Goal: Task Accomplishment & Management: Manage account settings

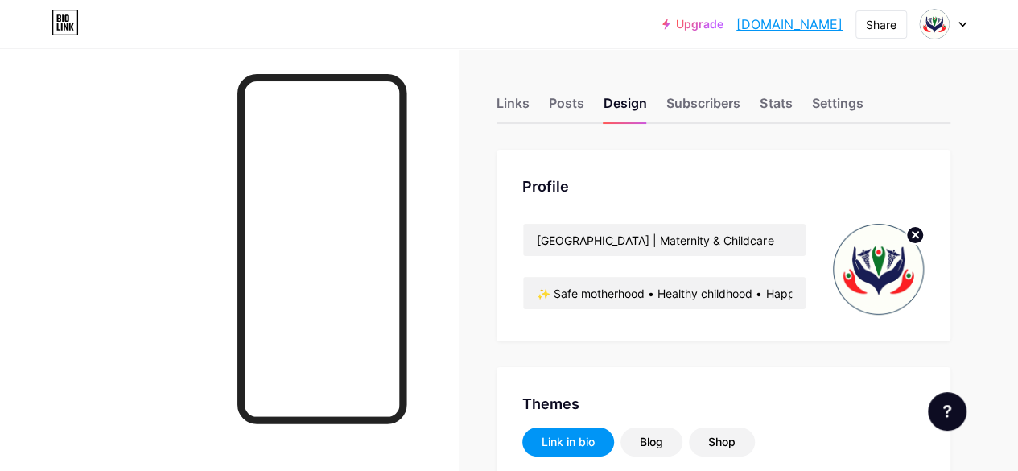
click at [968, 28] on div "Upgrade rainbowhospital... [DOMAIN_NAME] Share Switch accounts Rainbow Hospital…" at bounding box center [509, 24] width 1018 height 29
click at [959, 27] on div at bounding box center [943, 24] width 47 height 29
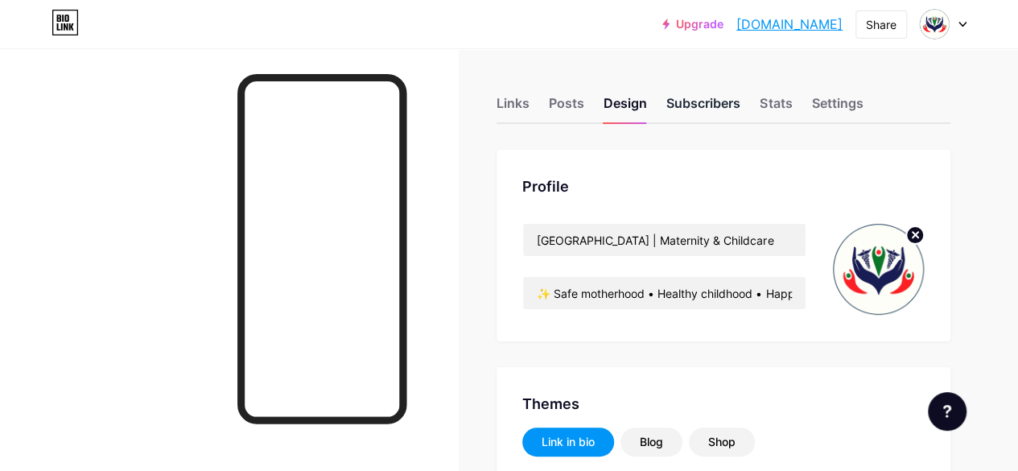
click at [706, 99] on div "Subscribers" at bounding box center [703, 107] width 74 height 29
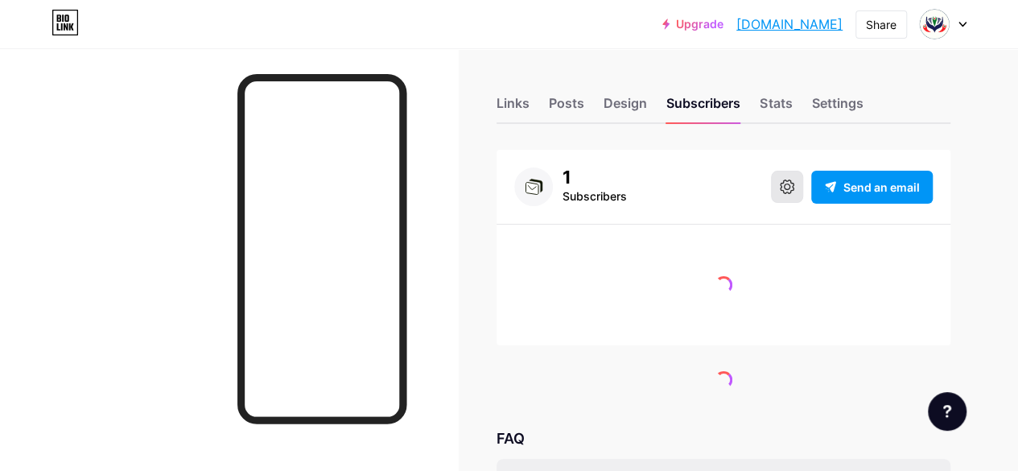
click at [793, 189] on icon at bounding box center [787, 186] width 14 height 14
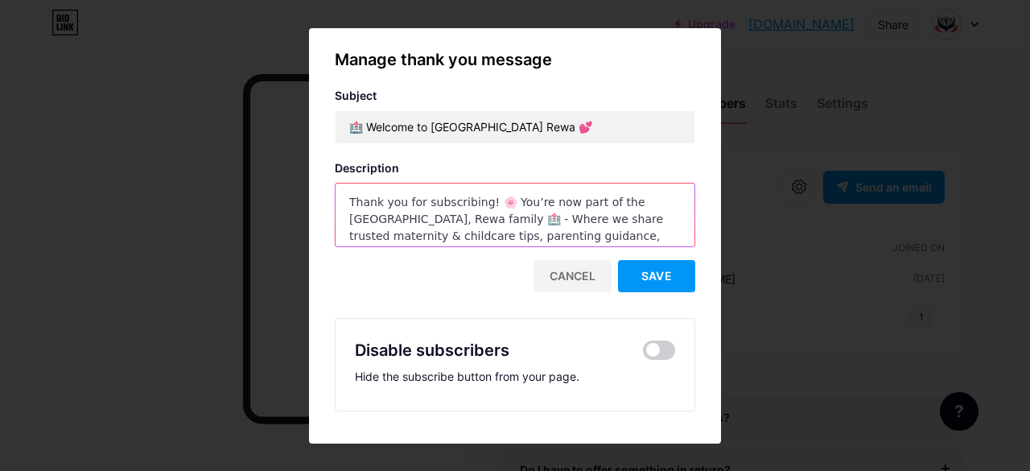
click at [635, 236] on textarea "Thank you for subscribing! 🌸 You’re now part of the [GEOGRAPHIC_DATA], Rewa fam…" at bounding box center [514, 215] width 359 height 64
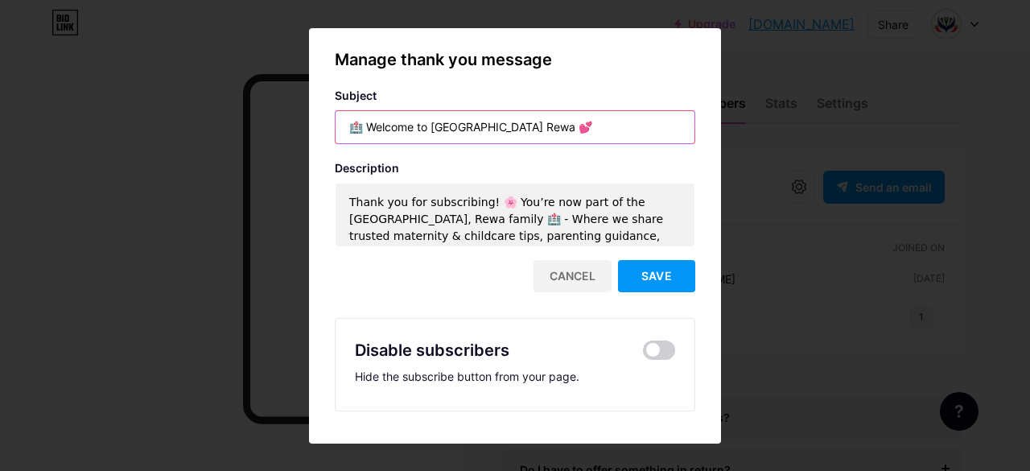
click at [586, 131] on input "🏥 Welcome to [GEOGRAPHIC_DATA] Rewa 💕" at bounding box center [514, 127] width 359 height 32
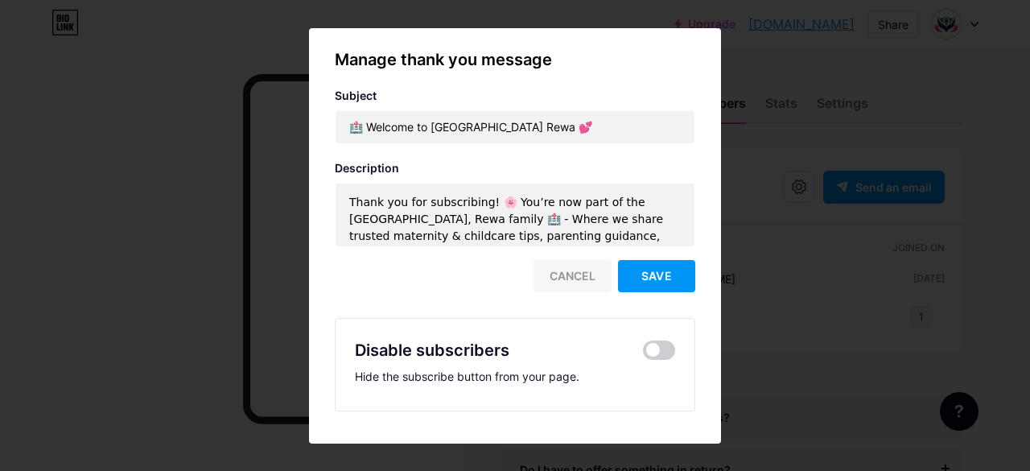
click at [564, 276] on div "Cancel" at bounding box center [572, 276] width 78 height 32
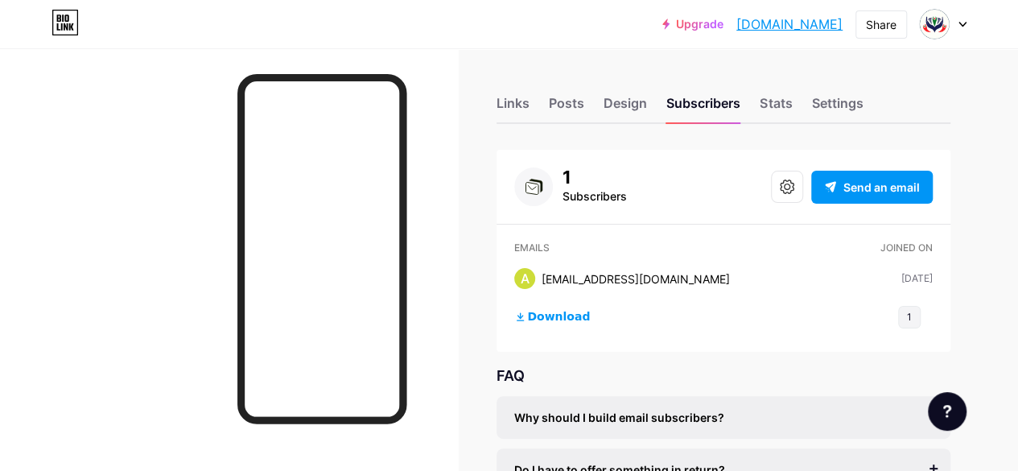
click at [961, 25] on icon at bounding box center [962, 25] width 6 height 4
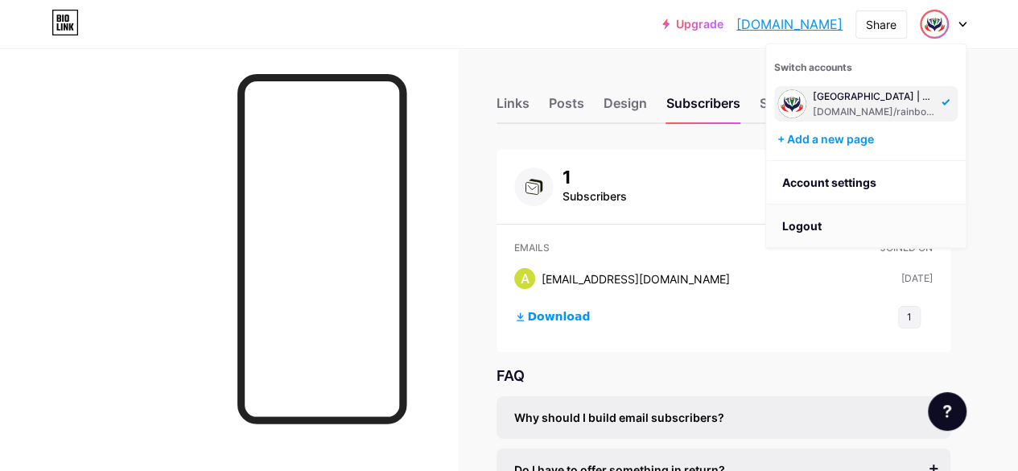
click at [800, 233] on li "Logout" at bounding box center [866, 225] width 200 height 43
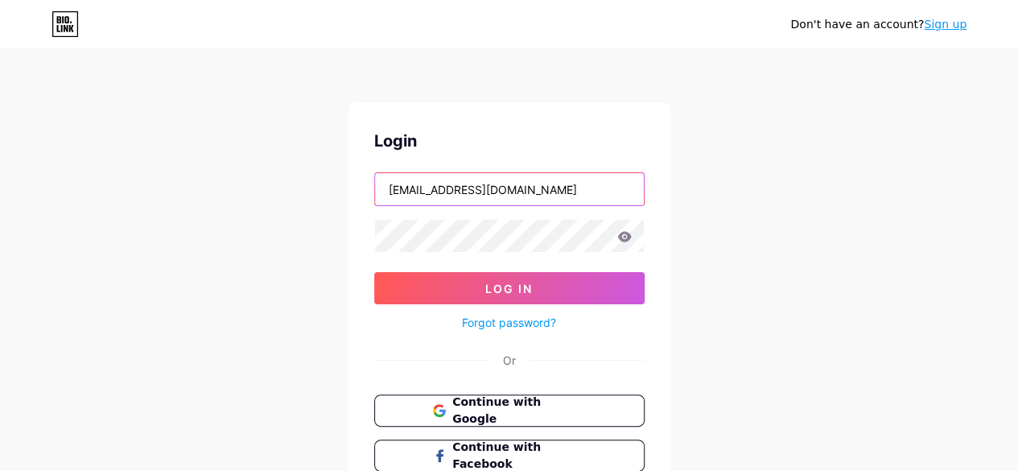
click at [586, 201] on input "rainbowhospital09@gmail.com" at bounding box center [509, 189] width 269 height 32
type input "ps.rainbowhospitalr@gmail.com"
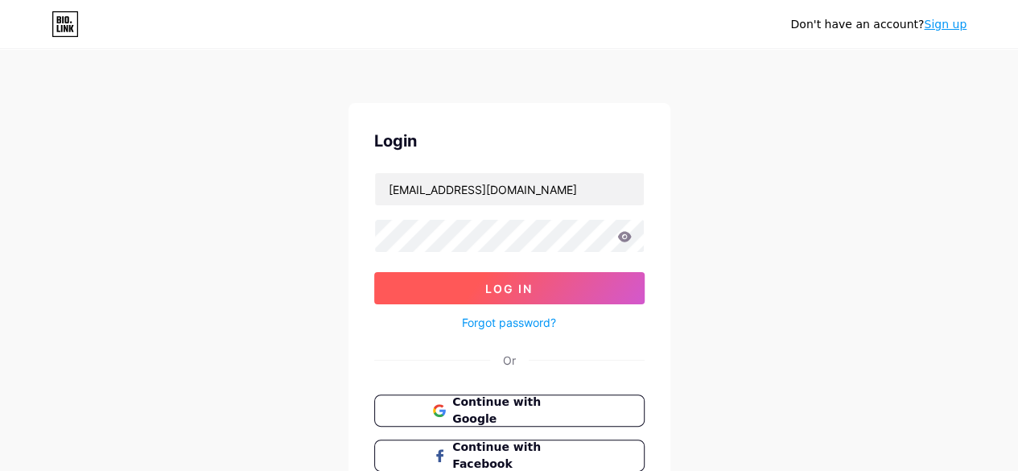
click at [534, 283] on button "Log In" at bounding box center [509, 288] width 270 height 32
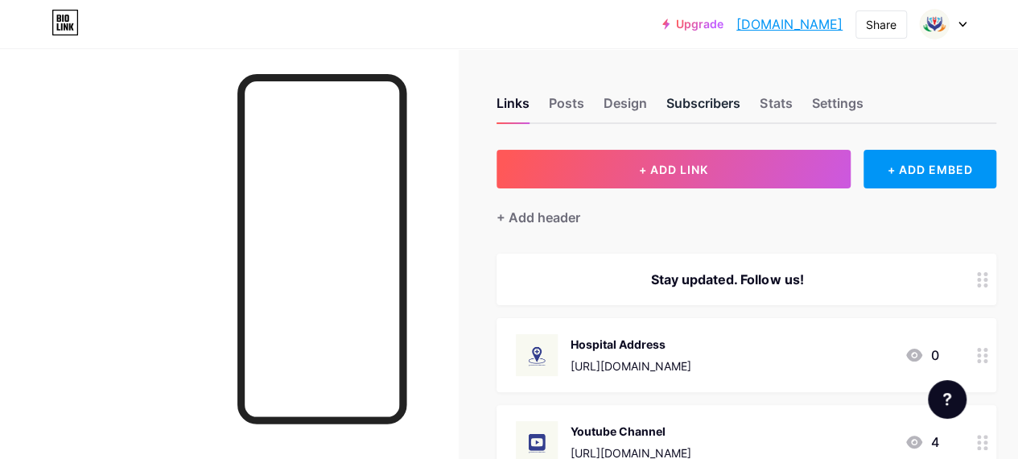
click at [718, 93] on div "Subscribers" at bounding box center [703, 107] width 74 height 29
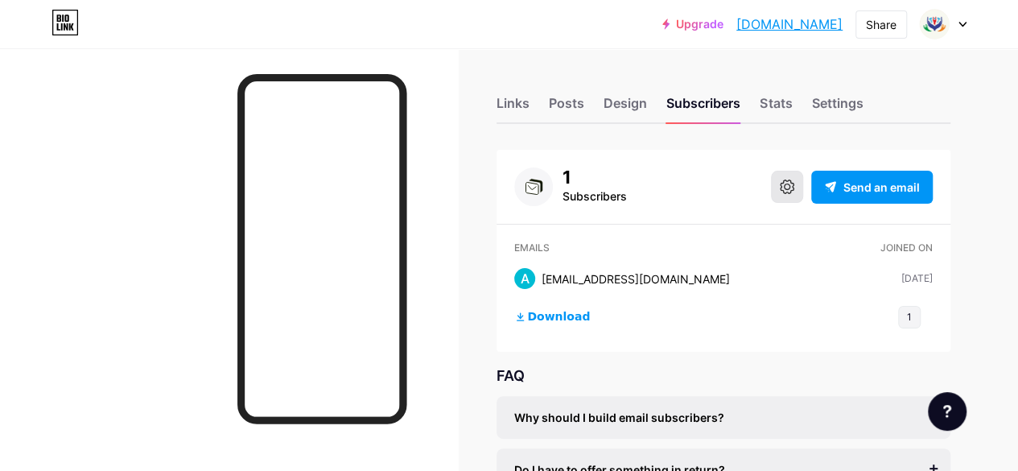
click at [789, 195] on button at bounding box center [787, 187] width 32 height 32
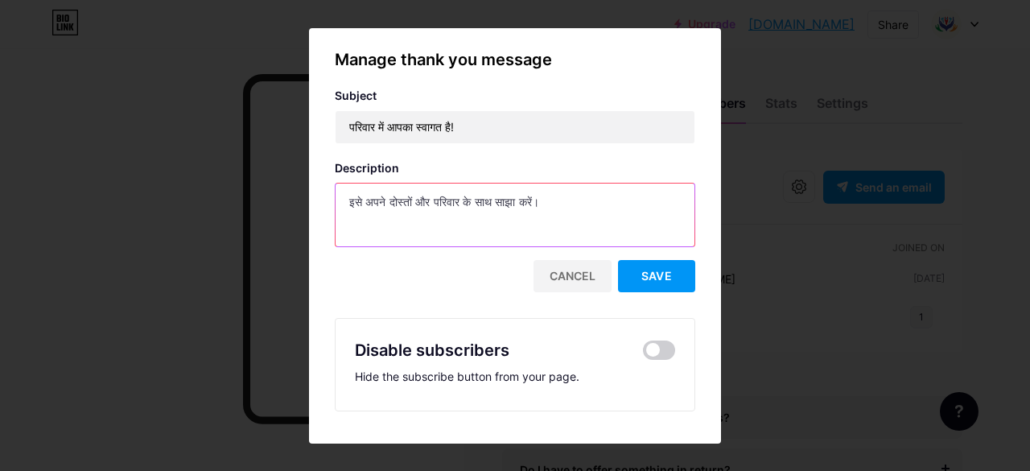
drag, startPoint x: 579, startPoint y: 207, endPoint x: 337, endPoint y: 205, distance: 242.2
click at [337, 205] on textarea "इसे अपने दोस्तों और परिवार के साथ साझा करें।" at bounding box center [514, 215] width 359 height 64
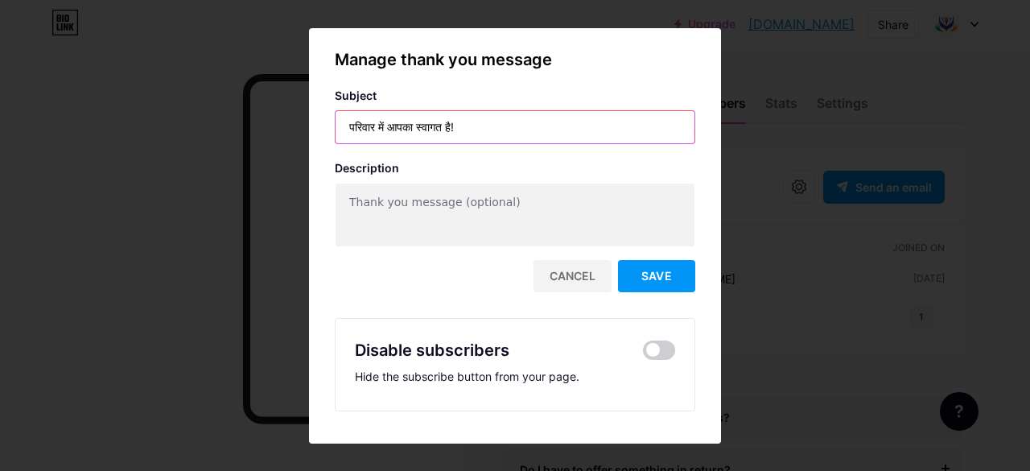
drag, startPoint x: 492, startPoint y: 122, endPoint x: 344, endPoint y: 127, distance: 147.3
click at [344, 127] on input "परिवार में आपका स्वागत है!" at bounding box center [514, 127] width 359 height 32
paste input "🏥 Welcome to [GEOGRAPHIC_DATA] Rewa 💕"
type input "🏥 Welcome to [GEOGRAPHIC_DATA] Rewa 💕"
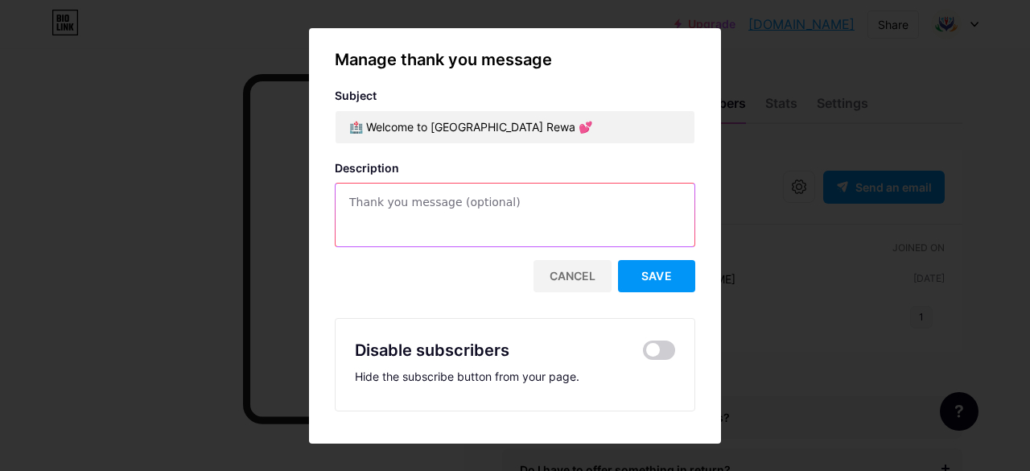
click at [424, 238] on textarea at bounding box center [514, 215] width 359 height 64
click at [434, 210] on textarea at bounding box center [514, 215] width 359 height 64
paste textarea "Thank you for subscribing! 🌸 You’re now part of the [GEOGRAPHIC_DATA], Rewa fam…"
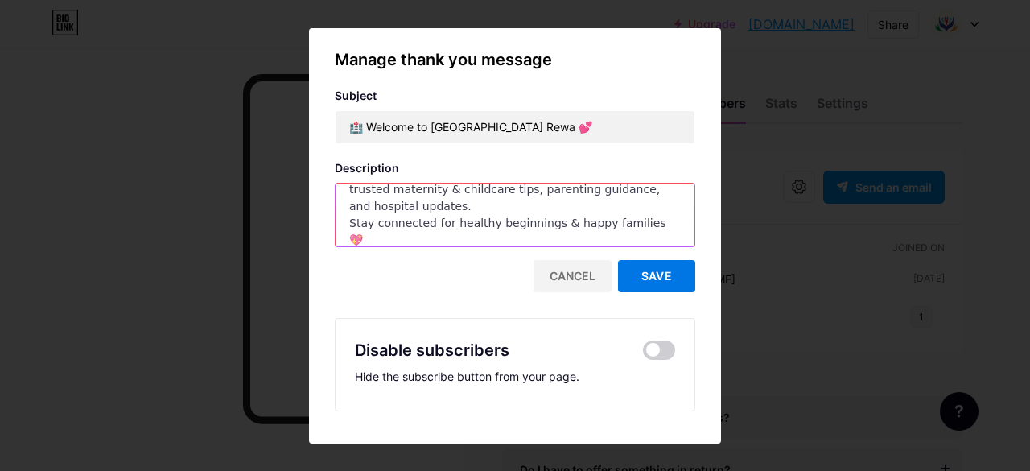
type textarea "Thank you for subscribing! 🌸 You’re now part of the [GEOGRAPHIC_DATA], Rewa fam…"
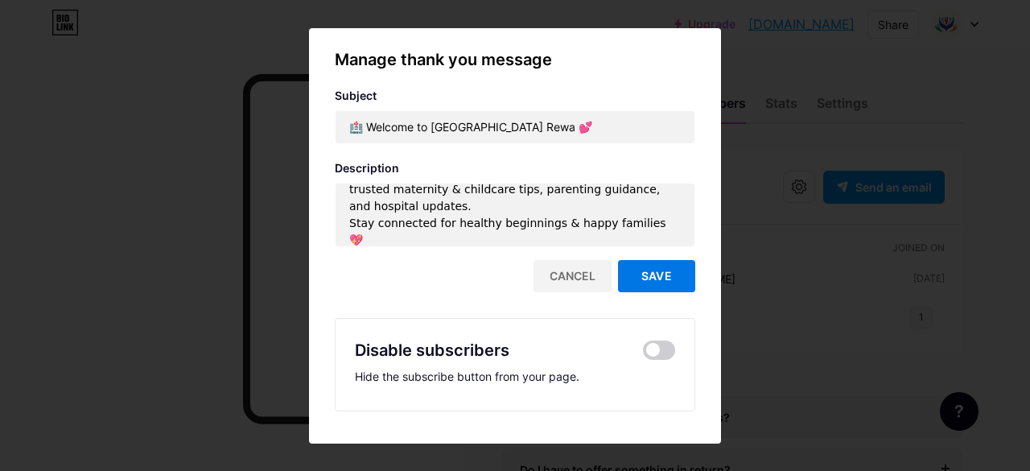
click at [668, 267] on button "Save" at bounding box center [656, 276] width 77 height 32
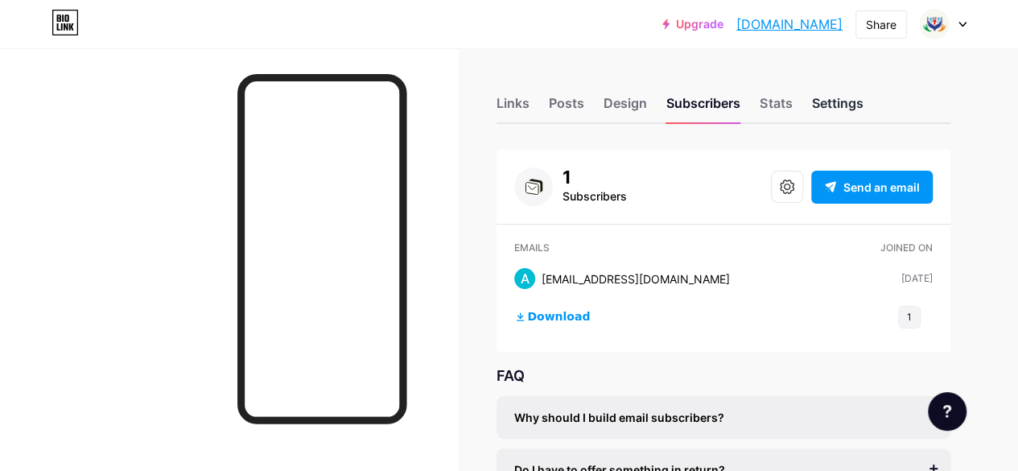
click at [819, 104] on div "Settings" at bounding box center [836, 107] width 51 height 29
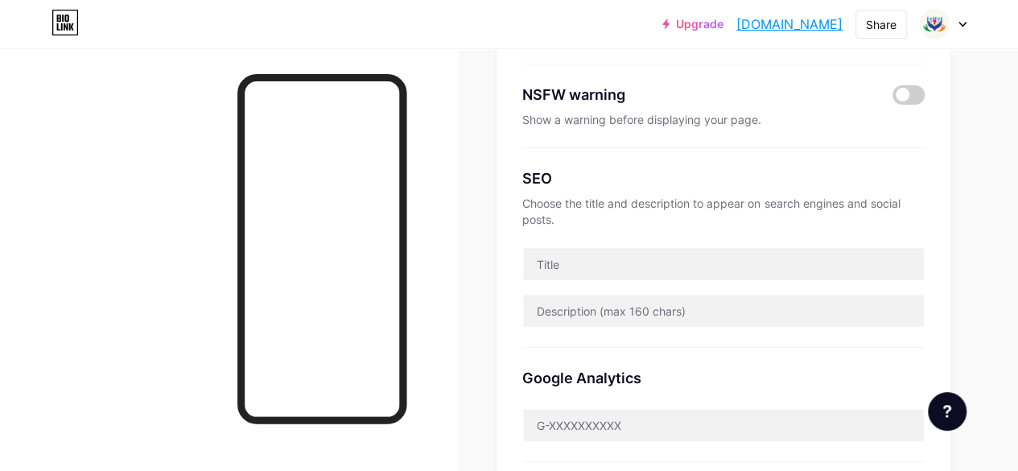
scroll to position [322, 0]
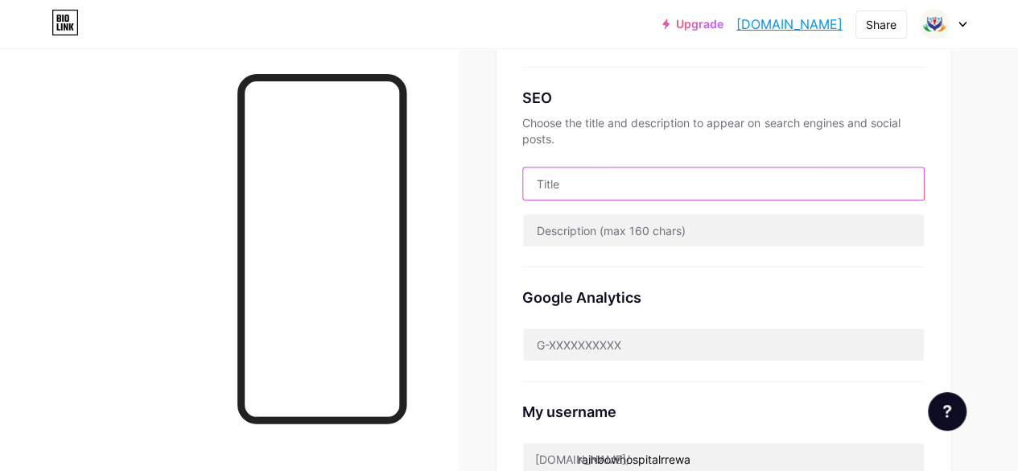
click at [626, 182] on input "text" at bounding box center [723, 183] width 401 height 32
paste input "रेनबो हॉस्पिटल एवं रिसर्च सेंटर"
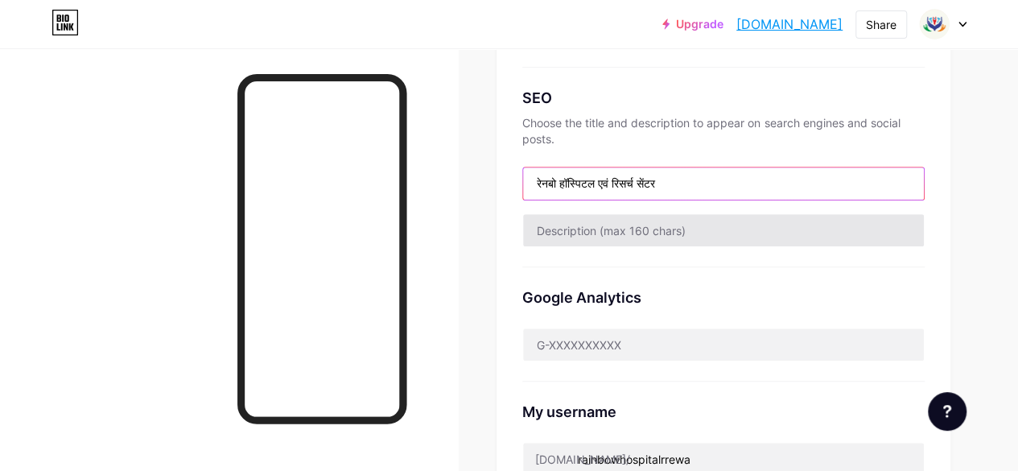
type input "रेनबो हॉस्पिटल एवं रिसर्च सेंटर"
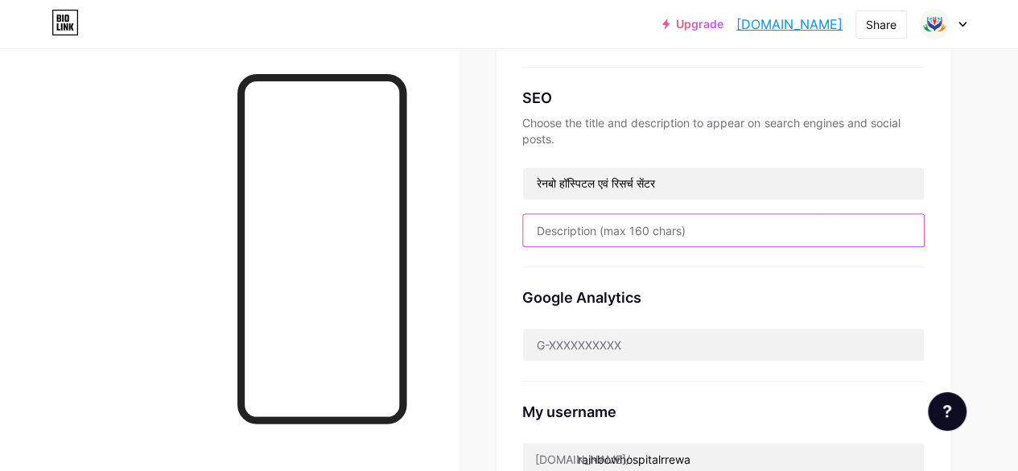
click at [706, 236] on input "text" at bounding box center [723, 230] width 401 height 32
type input "Trusted maternity & childcare hospital in Rewa 🏥 Expert doctors, pregnancy care…"
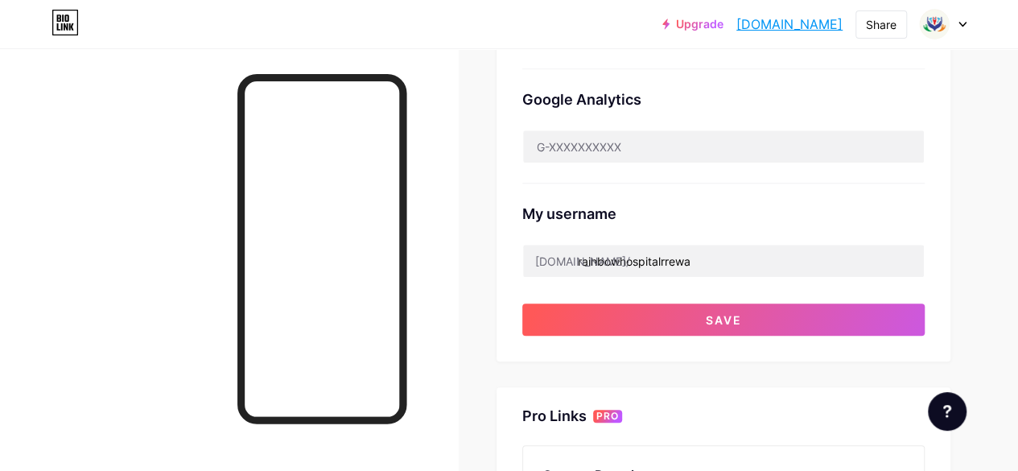
scroll to position [563, 0]
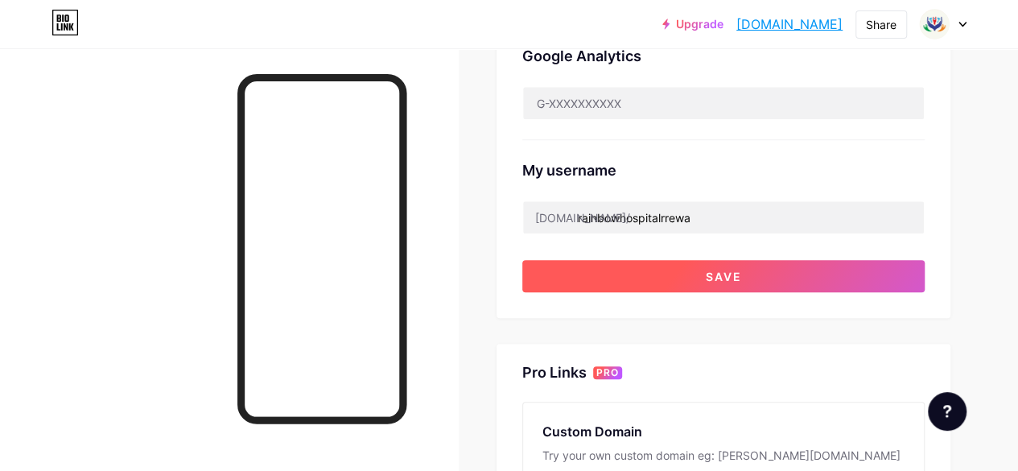
click at [714, 281] on button "Save" at bounding box center [723, 276] width 402 height 32
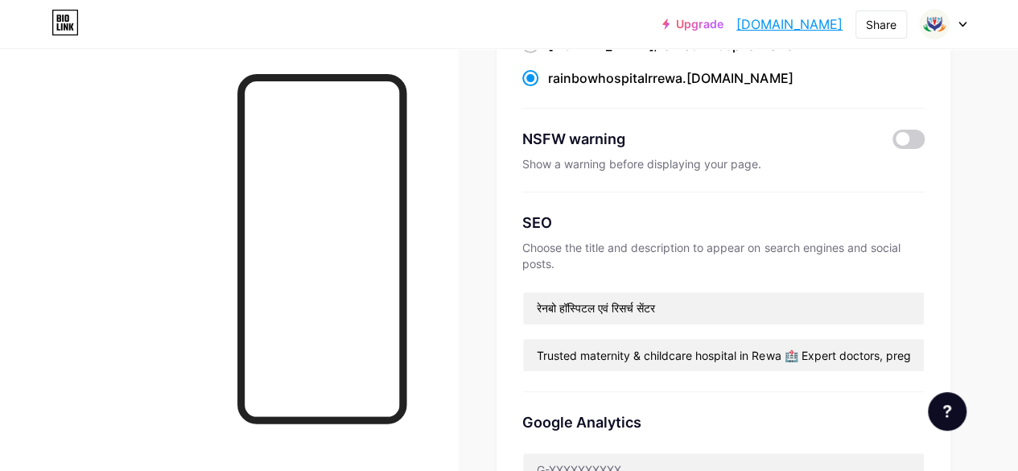
scroll to position [161, 0]
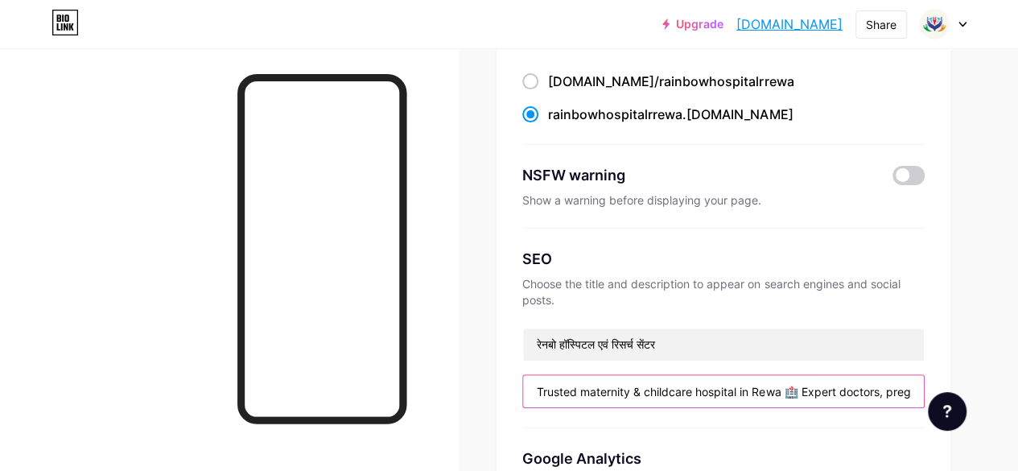
click at [730, 396] on input "Trusted maternity & childcare hospital in Rewa 🏥 Expert doctors, pregnancy care…" at bounding box center [723, 391] width 401 height 32
paste input "Trusted maternity & childcare hospital in Rewa 🌈 Expert doctors, pregnancy care…"
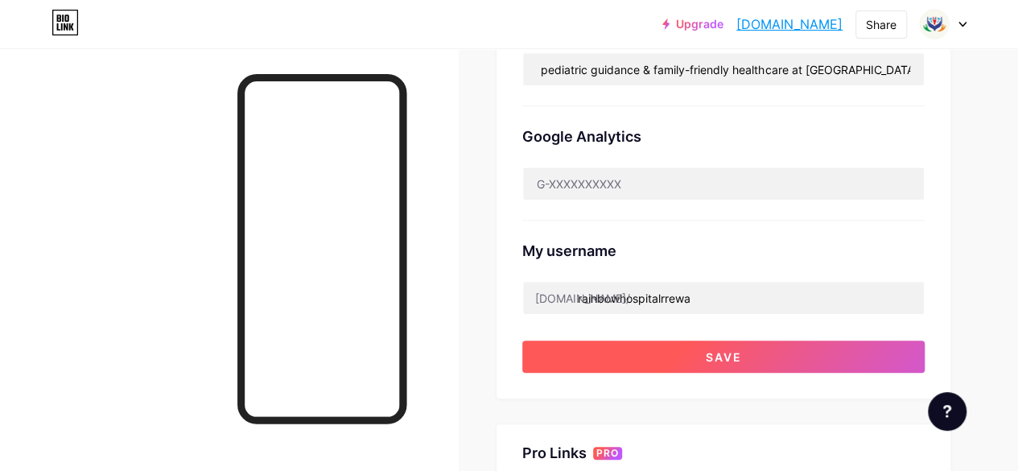
scroll to position [0, 0]
click at [731, 368] on button "Save" at bounding box center [723, 356] width 402 height 32
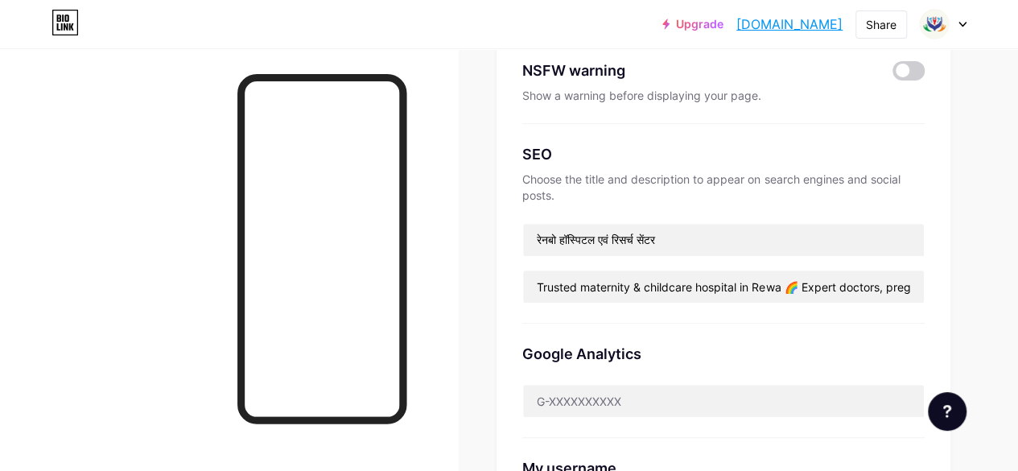
scroll to position [161, 0]
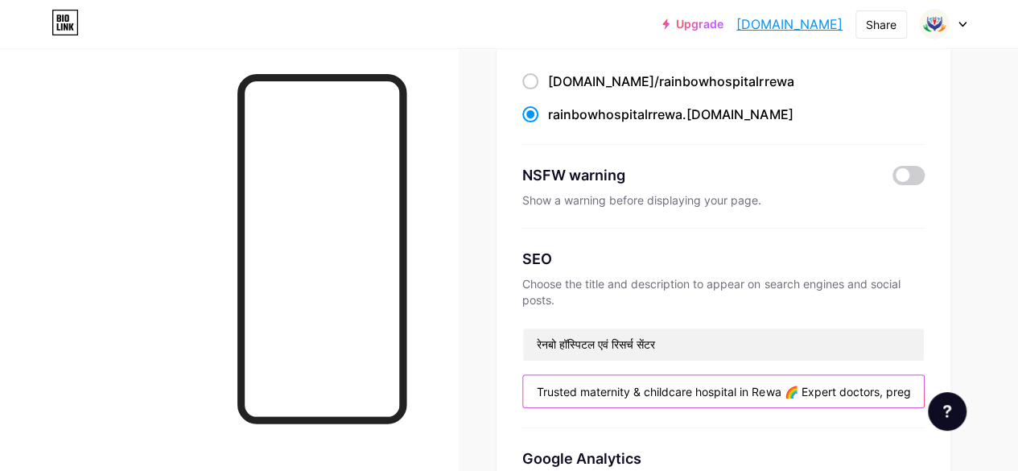
click at [805, 393] on input "Trusted maternity & childcare hospital in Rewa 🌈 Expert doctors, pregnancy care…" at bounding box center [723, 391] width 401 height 32
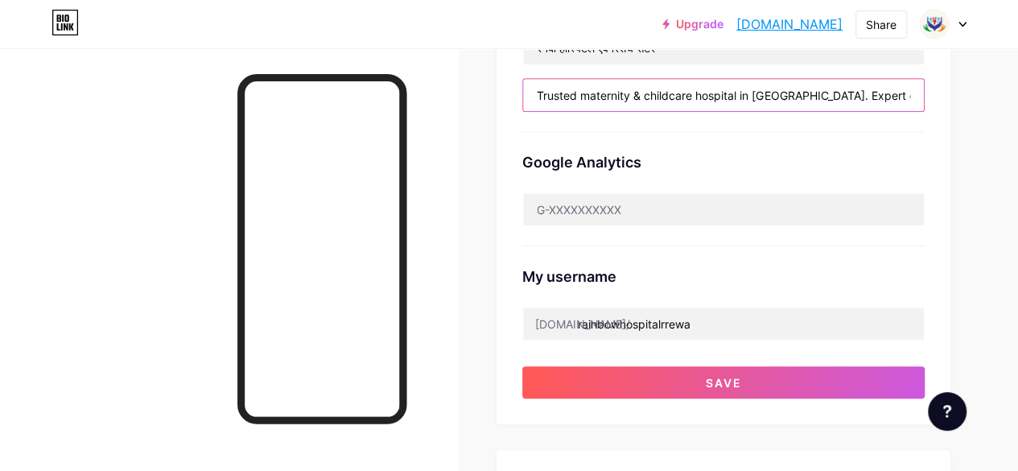
scroll to position [483, 0]
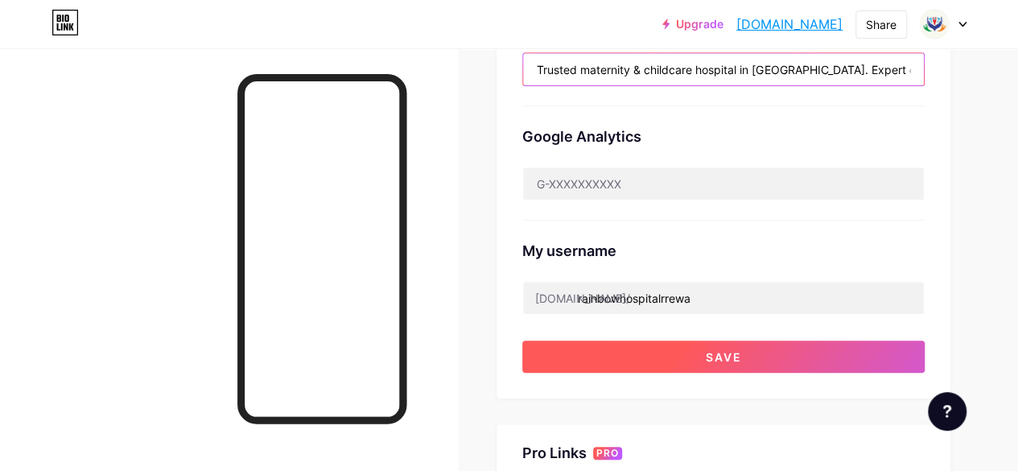
type input "Trusted maternity & childcare hospital in Rewa. Expert doctors, pregnancy care,…"
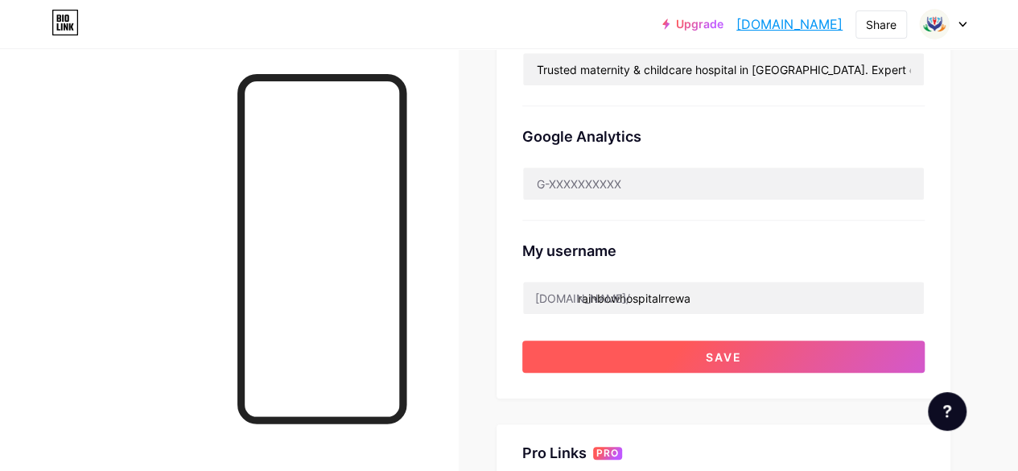
click at [734, 345] on button "Save" at bounding box center [723, 356] width 402 height 32
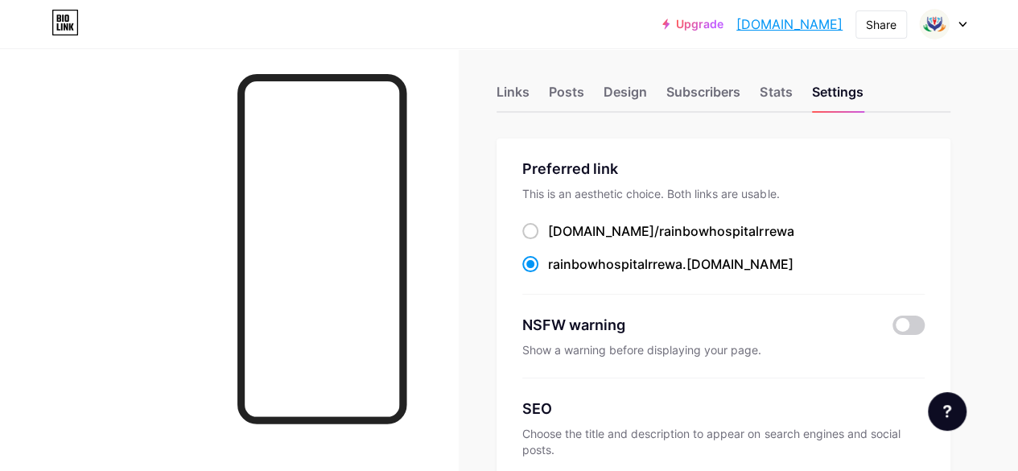
scroll to position [0, 0]
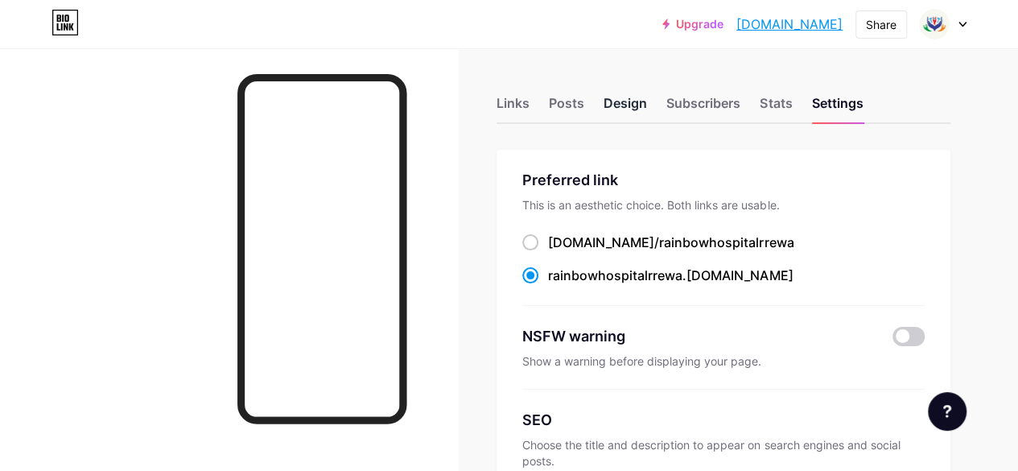
click at [642, 104] on div "Design" at bounding box center [624, 107] width 43 height 29
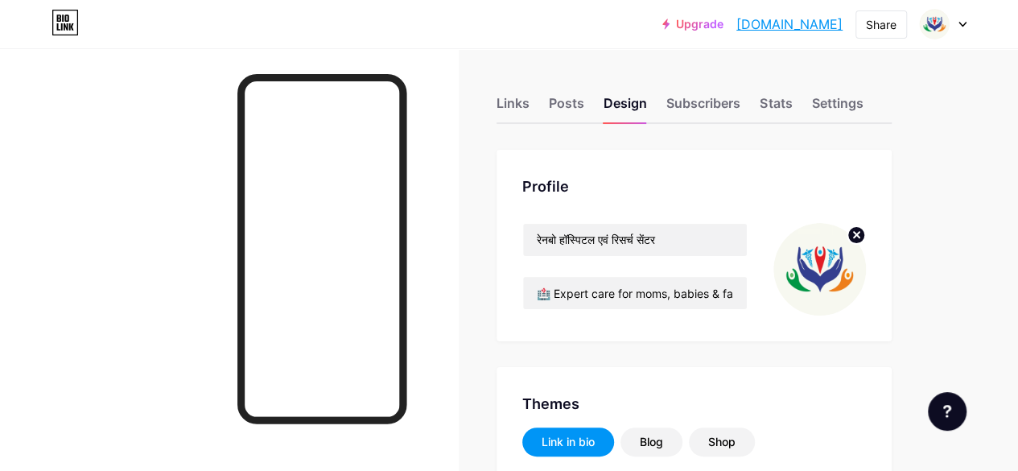
click at [860, 237] on circle at bounding box center [856, 235] width 18 height 18
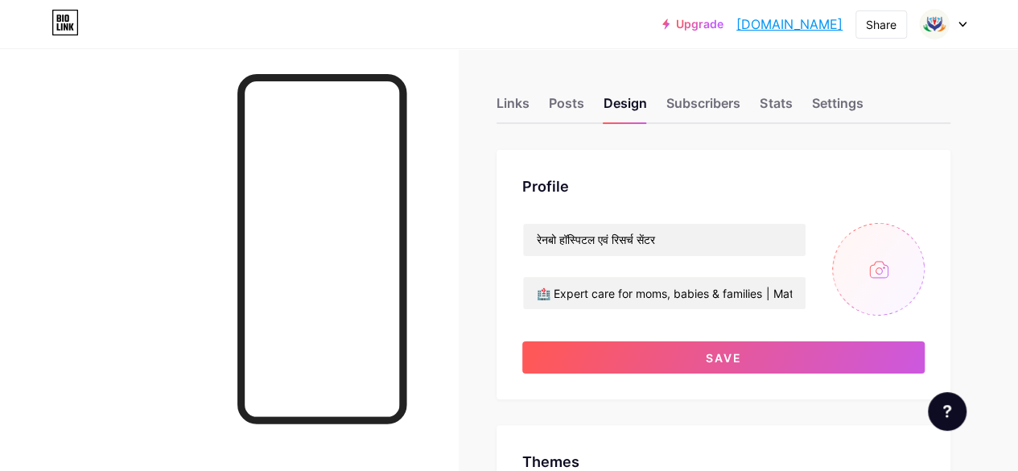
type input "#000000"
click at [875, 276] on input "file" at bounding box center [878, 269] width 93 height 93
type input "C:\fakepath\2.jpg"
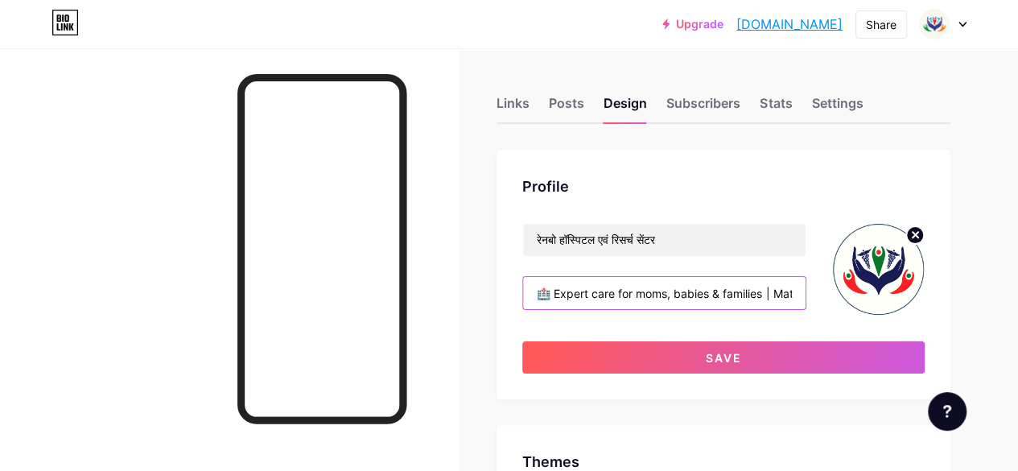
click at [647, 298] on input "🏥 Expert care for moms, babies & families | Maternity & Pediatrics. 💙 Trusted s…" at bounding box center [664, 293] width 282 height 32
click at [624, 298] on input "text" at bounding box center [664, 293] width 282 height 32
paste input "✨ Safe motherhood • Healthy childhood • Happy families 👩‍⚕️ Expert maternity & …"
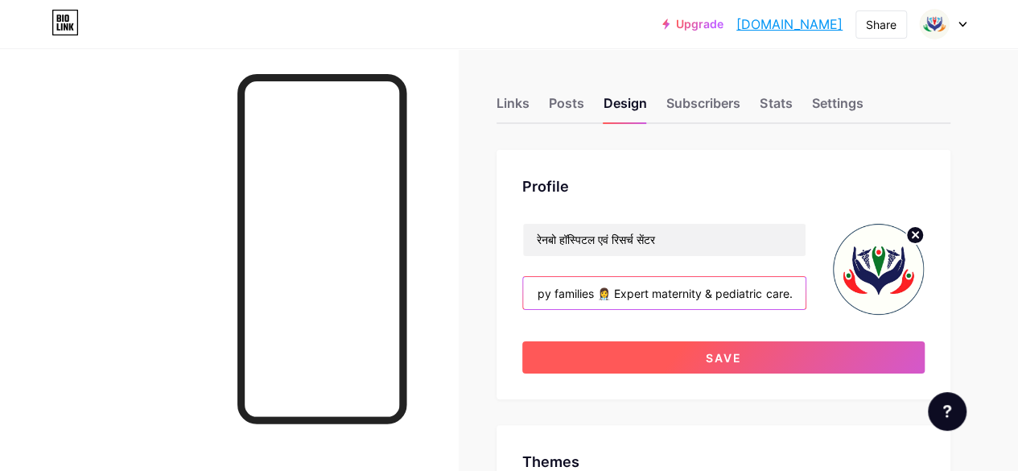
type input "✨ Safe motherhood • Healthy childhood • Happy families 👩‍⚕️ Expert maternity & …"
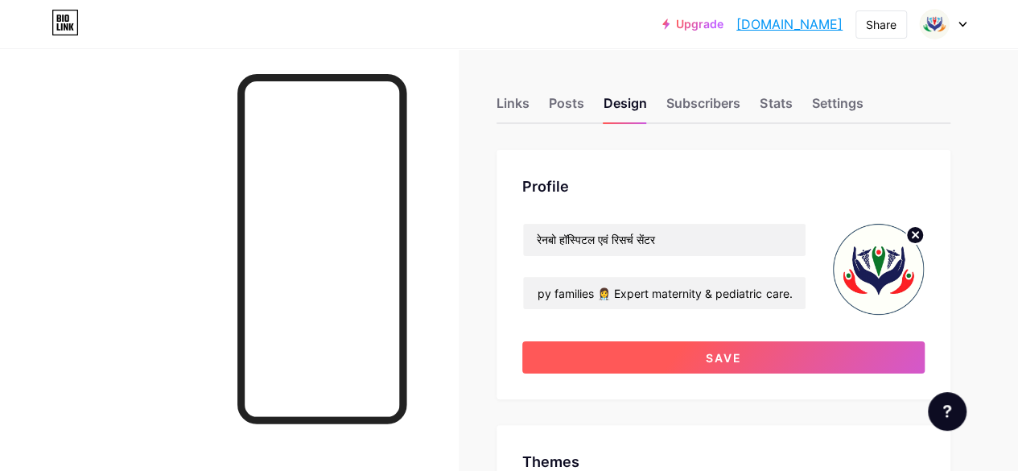
scroll to position [0, 0]
click at [669, 353] on button "Save" at bounding box center [723, 357] width 402 height 32
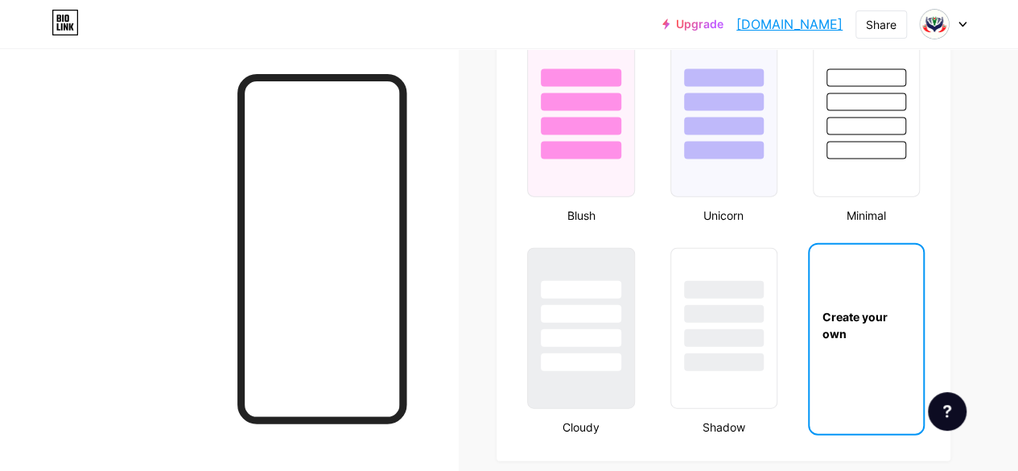
scroll to position [1770, 0]
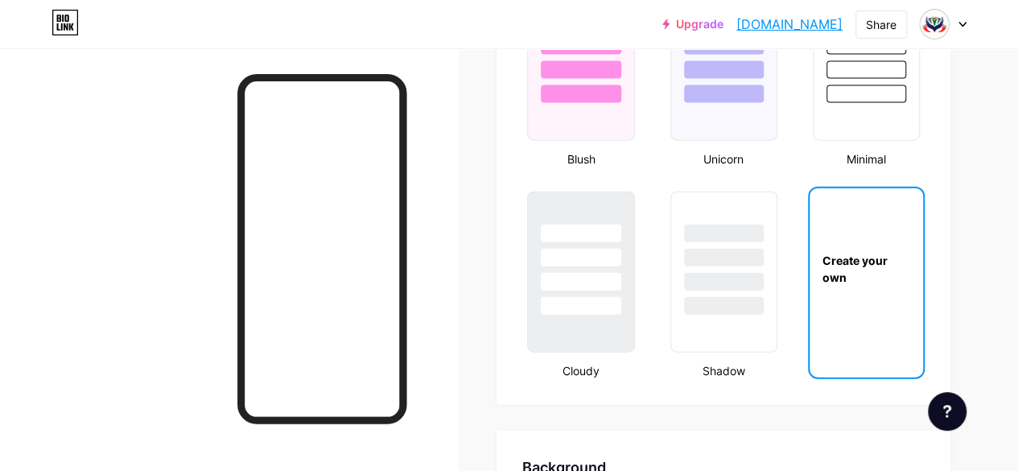
click at [841, 319] on div "Create your own" at bounding box center [865, 268] width 113 height 161
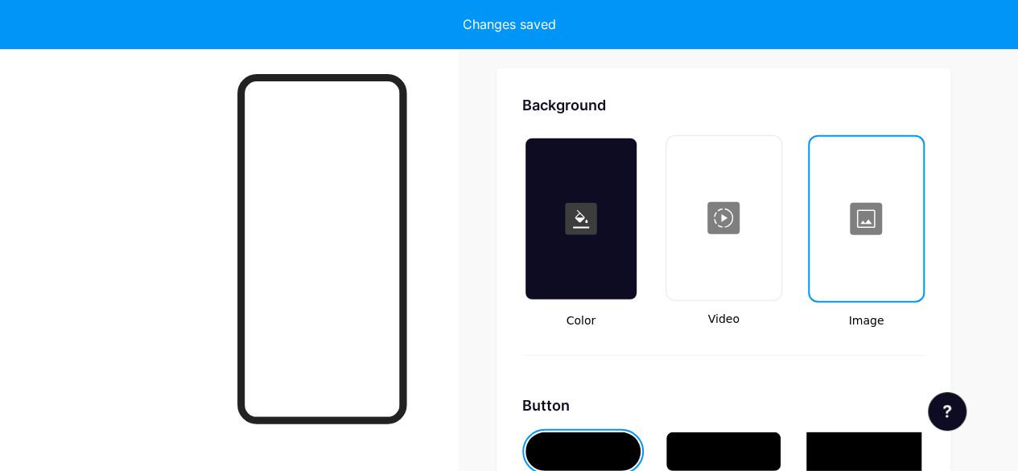
scroll to position [2136, 0]
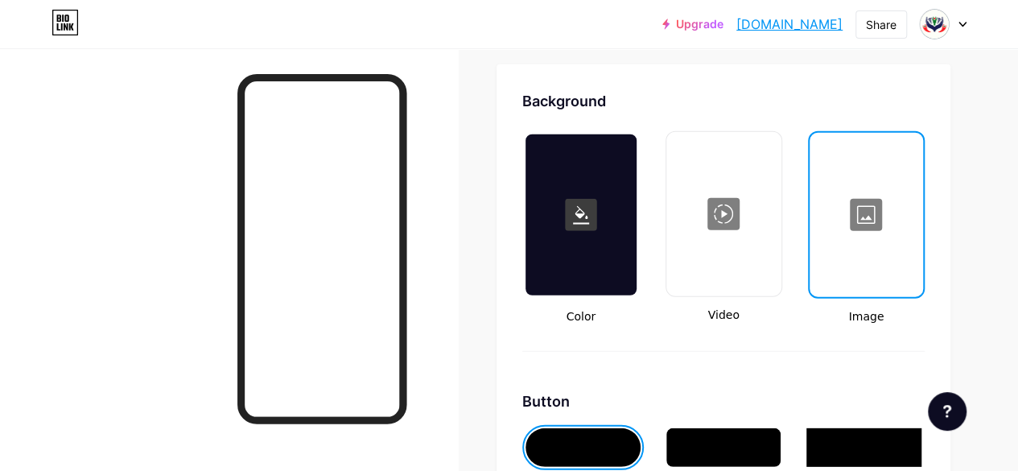
click at [845, 263] on div at bounding box center [866, 214] width 110 height 161
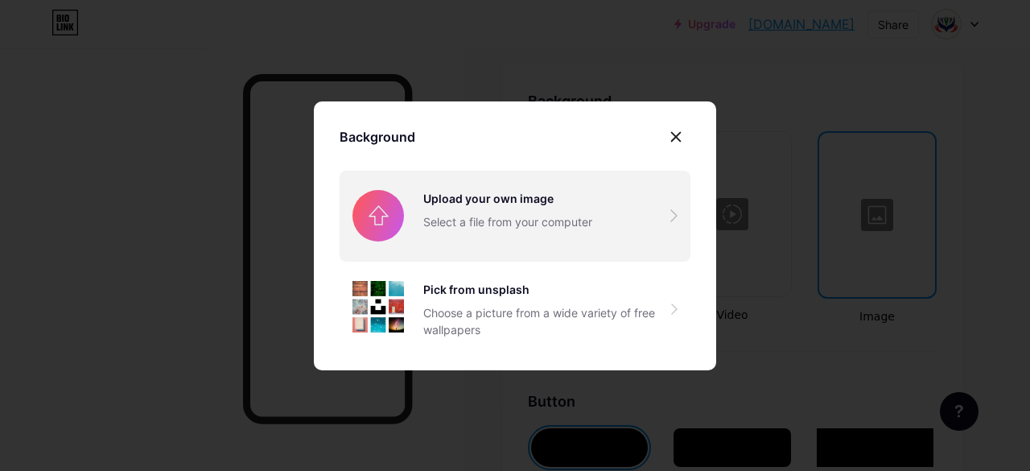
click at [486, 227] on input "file" at bounding box center [514, 216] width 351 height 90
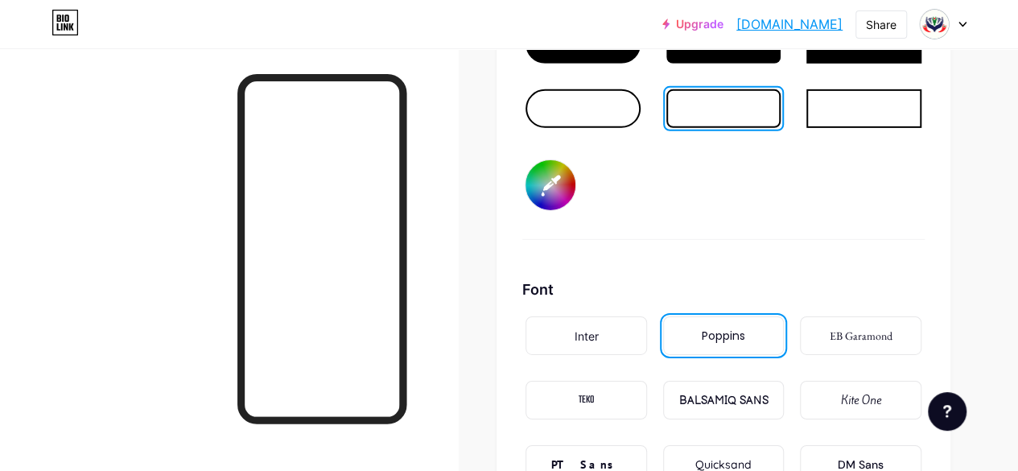
scroll to position [2538, 0]
click at [554, 197] on input "#000000" at bounding box center [550, 186] width 50 height 50
type input "#1d3d5f"
click at [862, 227] on div "Button #1d3d5f" at bounding box center [723, 114] width 402 height 253
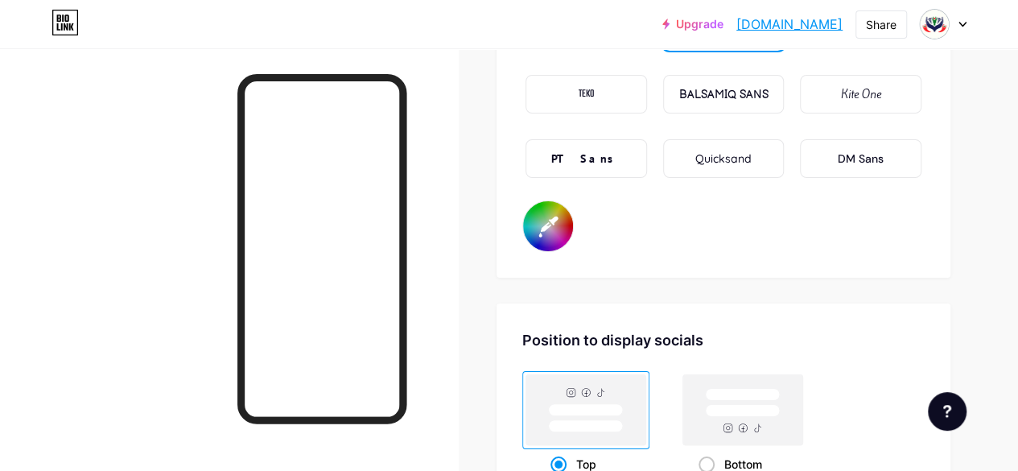
scroll to position [2860, 0]
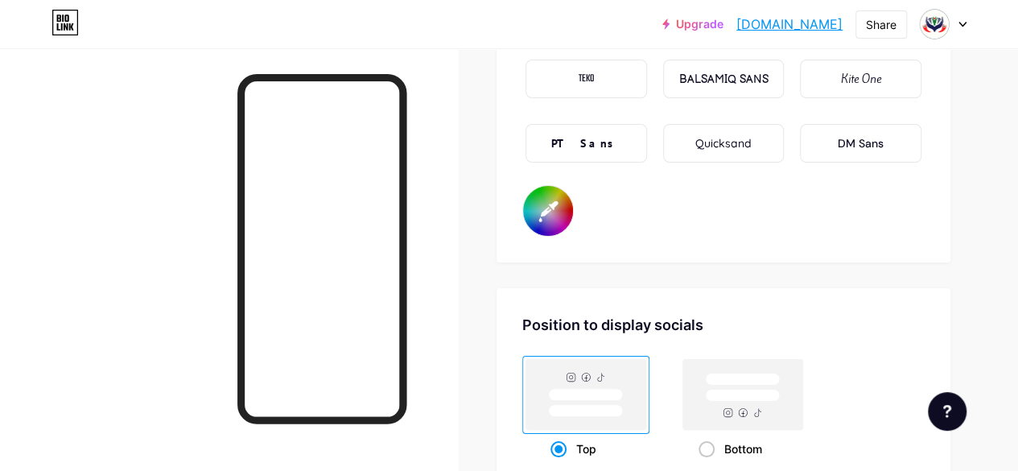
click at [551, 221] on input "#000000" at bounding box center [548, 211] width 50 height 50
type input "#1d3d5f"
click at [883, 356] on div "Top Bottom" at bounding box center [723, 409] width 402 height 109
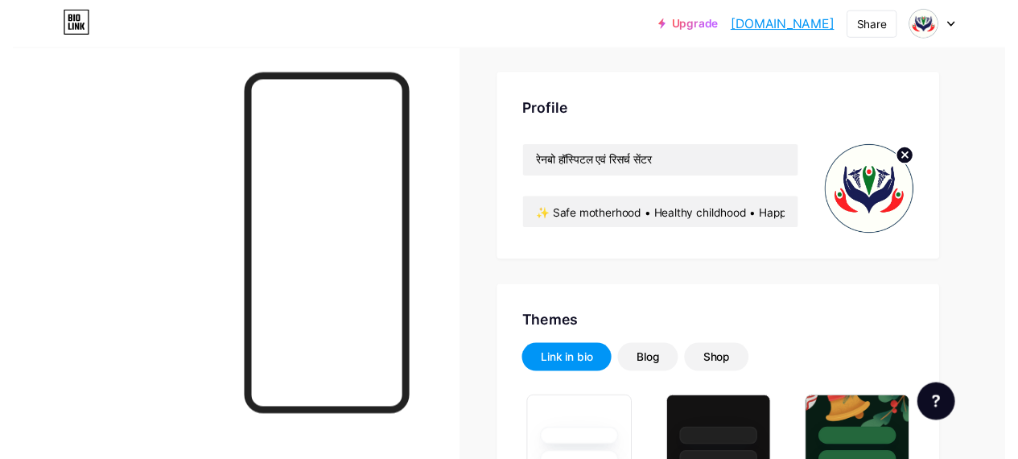
scroll to position [0, 0]
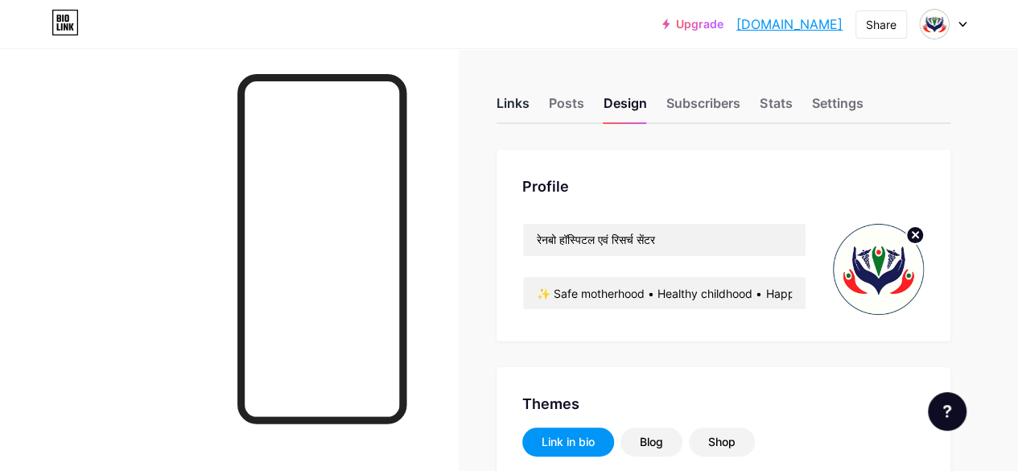
click at [520, 102] on div "Links" at bounding box center [512, 107] width 33 height 29
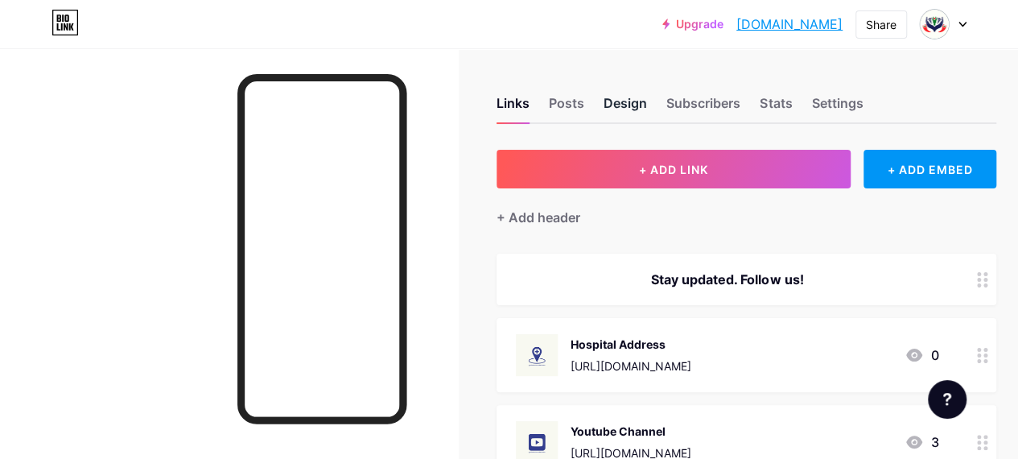
click at [632, 106] on div "Design" at bounding box center [624, 107] width 43 height 29
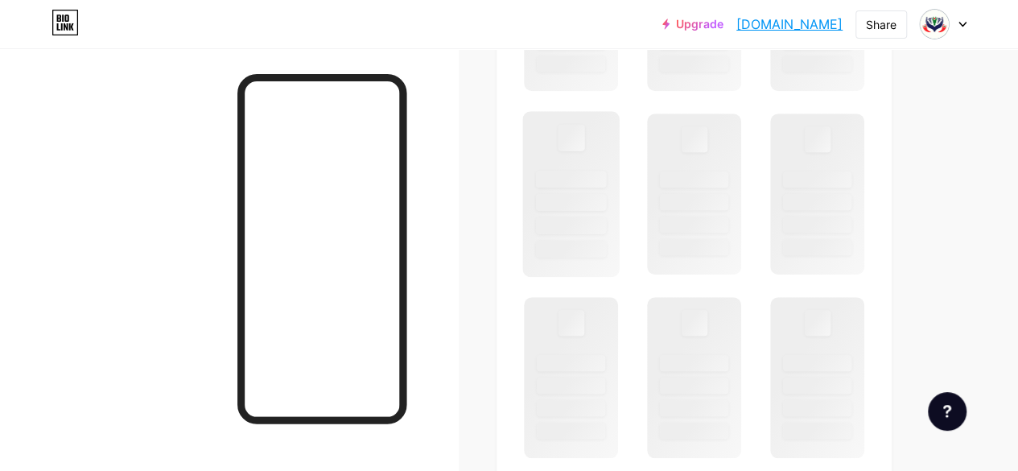
scroll to position [563, 0]
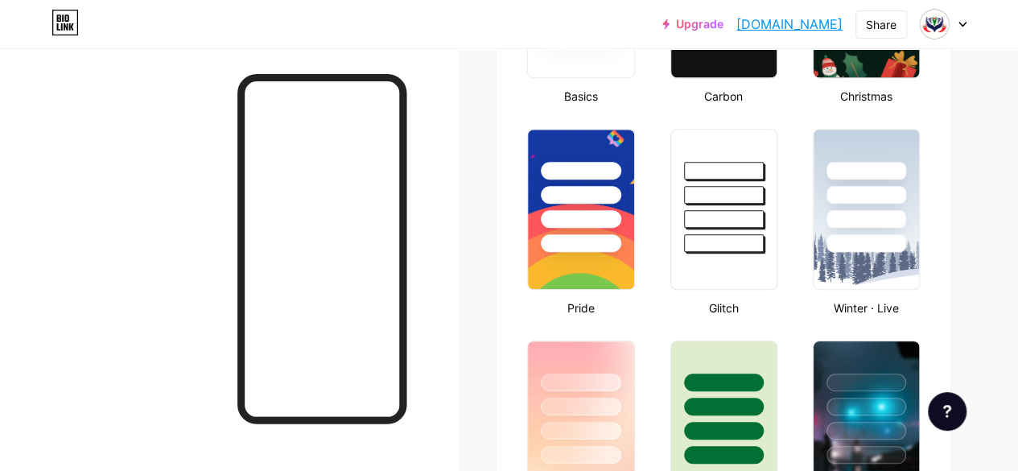
type input "#1d3d5f"
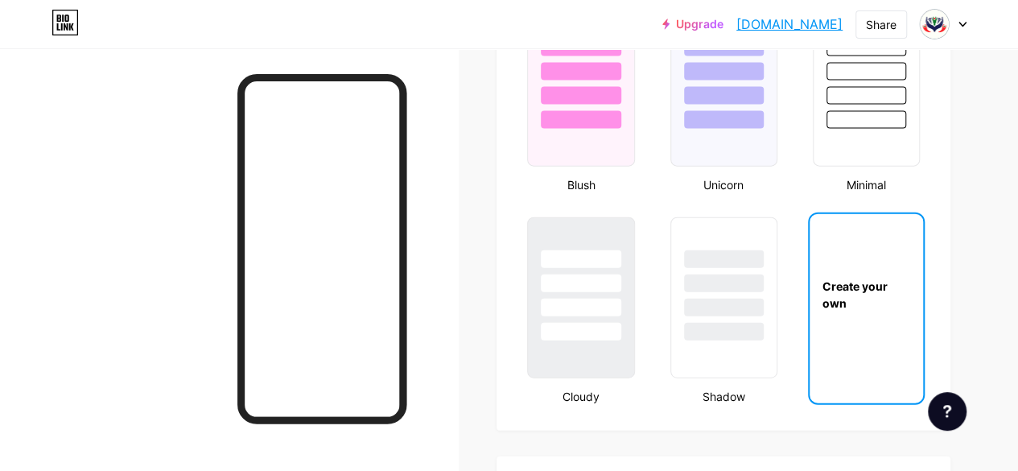
scroll to position [1770, 0]
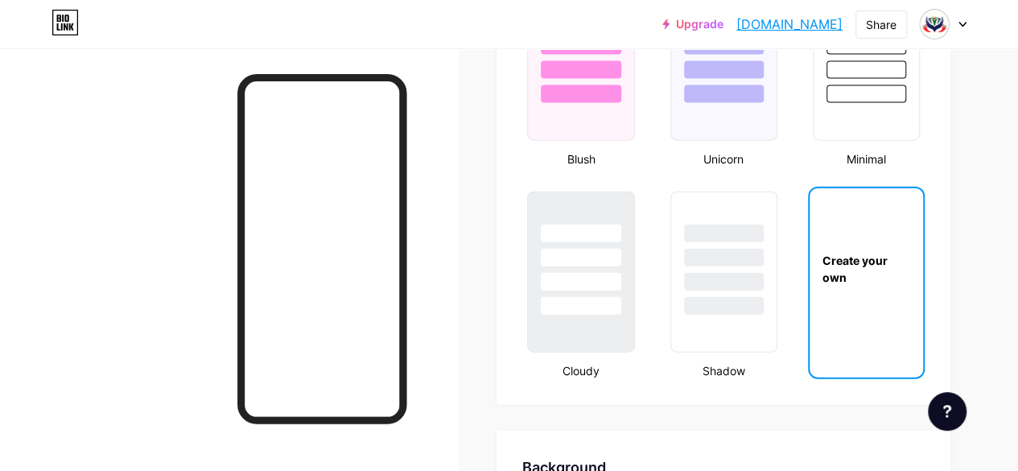
click at [862, 287] on div "Create your own" at bounding box center [865, 268] width 113 height 161
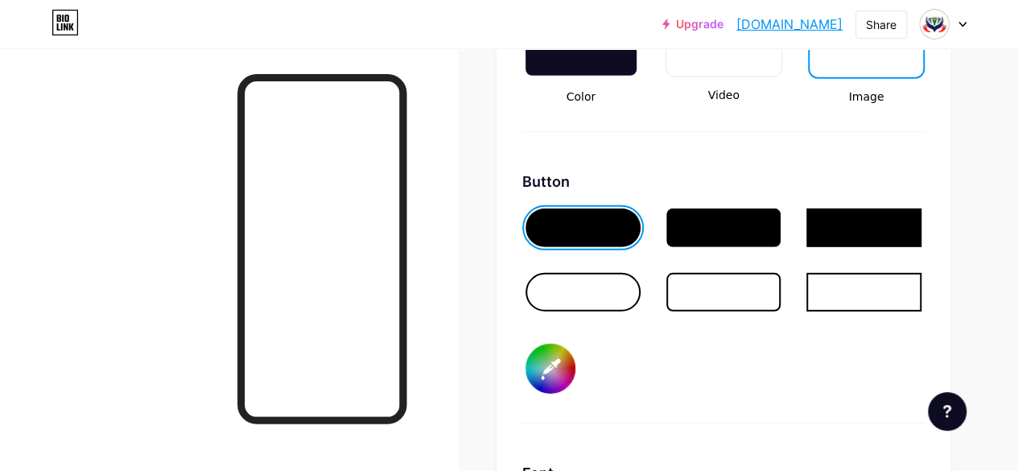
scroll to position [2377, 0]
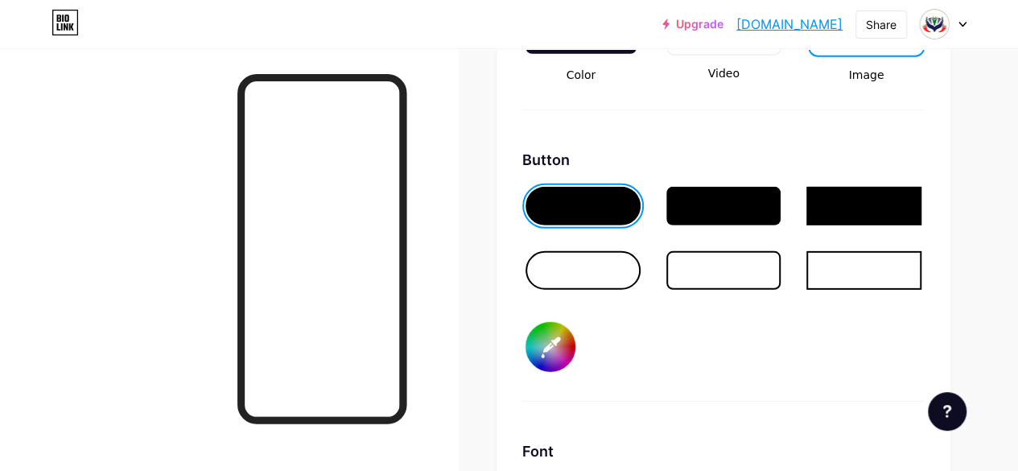
click at [742, 207] on div at bounding box center [723, 206] width 115 height 39
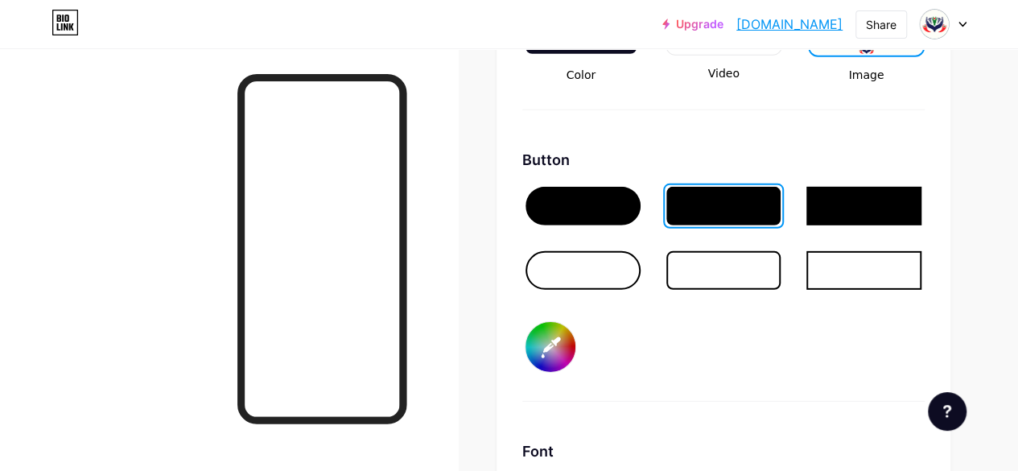
click at [558, 354] on input "#1d3d5f" at bounding box center [550, 347] width 50 height 50
click at [701, 369] on div "Button #1d3d5f" at bounding box center [723, 275] width 402 height 253
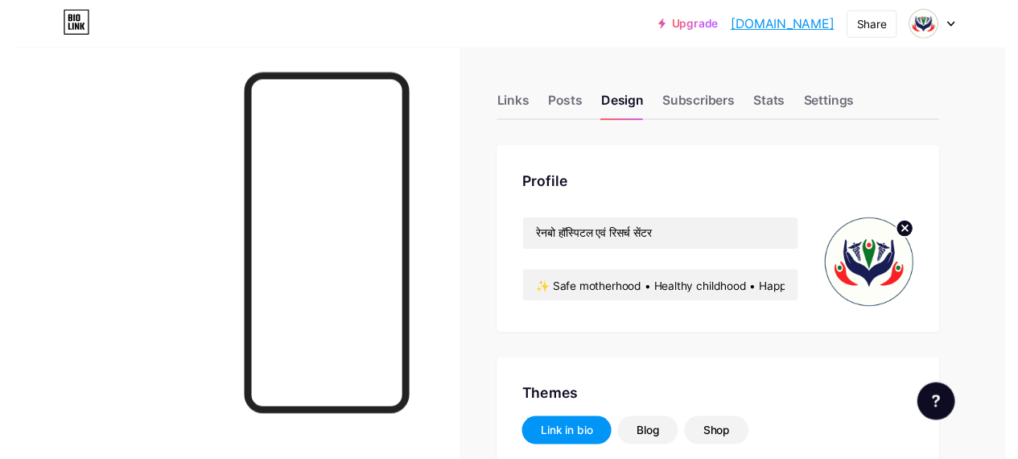
scroll to position [0, 0]
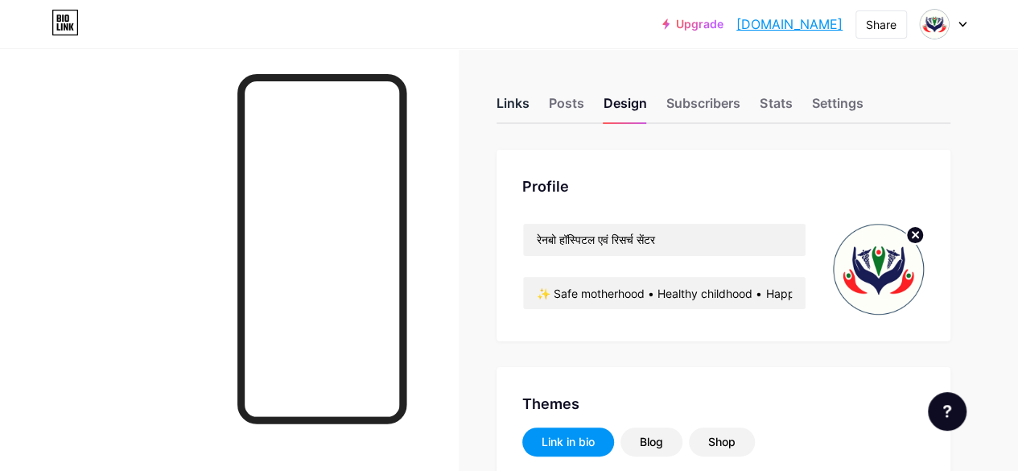
click at [520, 100] on div "Links" at bounding box center [512, 107] width 33 height 29
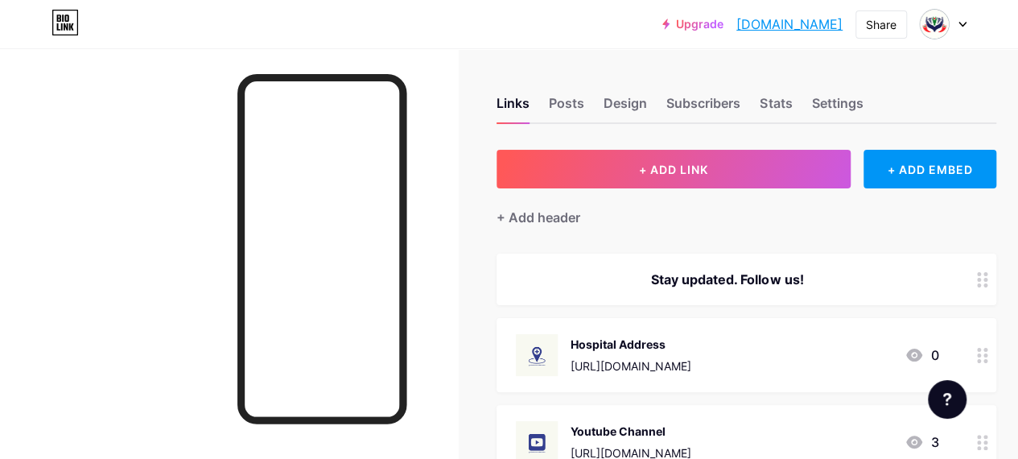
click at [800, 278] on div "Stay updated. Follow us!" at bounding box center [727, 279] width 422 height 19
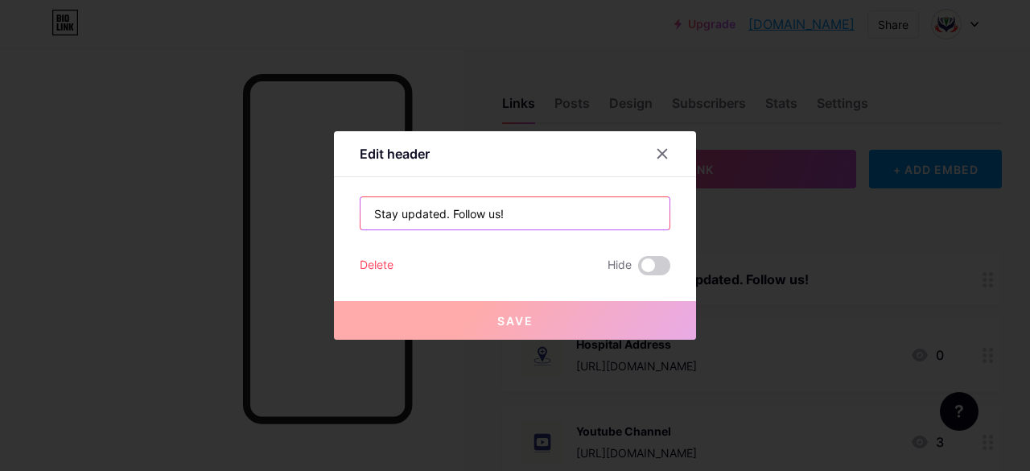
click at [520, 210] on input "Stay updated. Follow us!" at bounding box center [514, 213] width 309 height 32
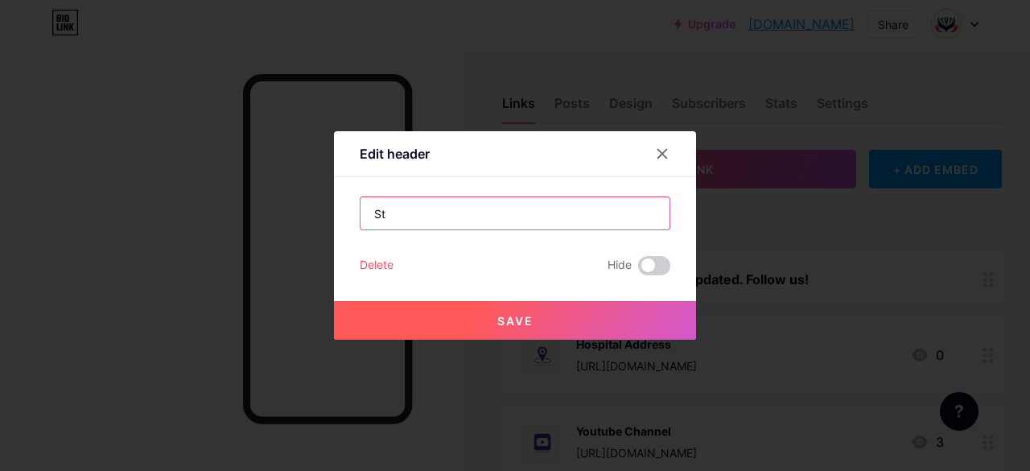
type input "S"
click at [448, 210] on input "text" at bounding box center [514, 213] width 309 height 32
paste input "📍 Rewa | Your trusted hospital."
type input "📍 Rewa | Your trusted hospital."
click at [509, 319] on span "Save" at bounding box center [515, 321] width 36 height 14
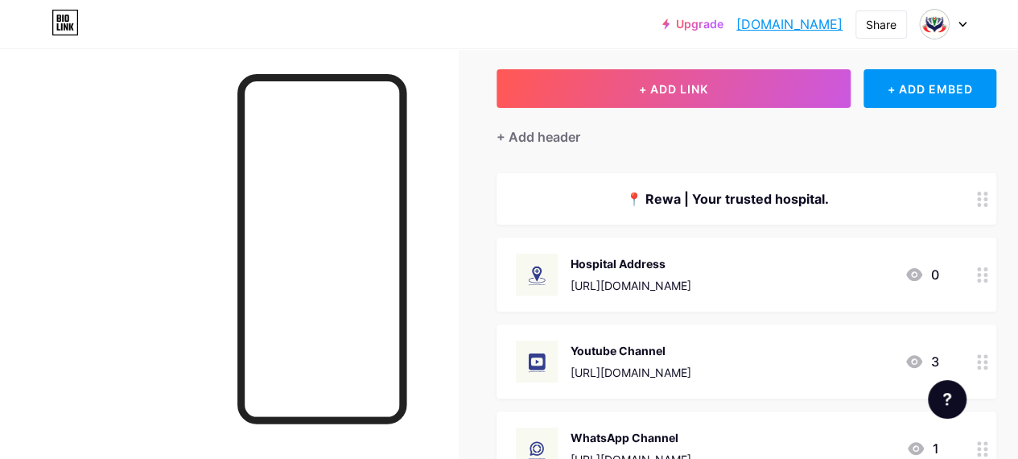
scroll to position [161, 0]
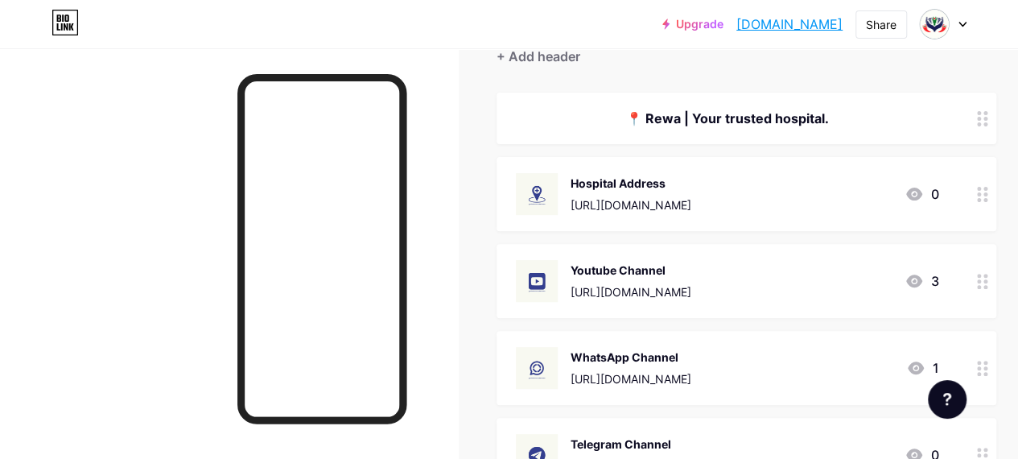
click at [660, 292] on div "[URL][DOMAIN_NAME]" at bounding box center [630, 291] width 121 height 17
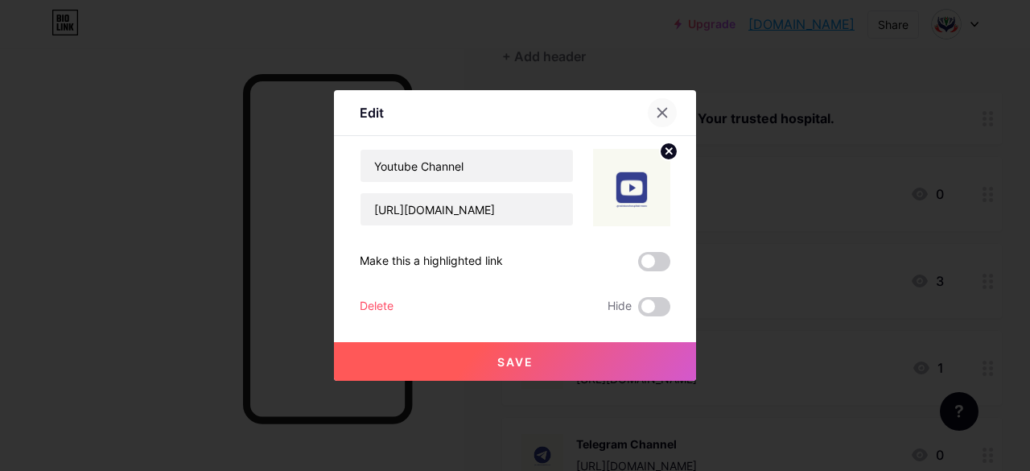
click at [657, 112] on icon at bounding box center [662, 112] width 13 height 13
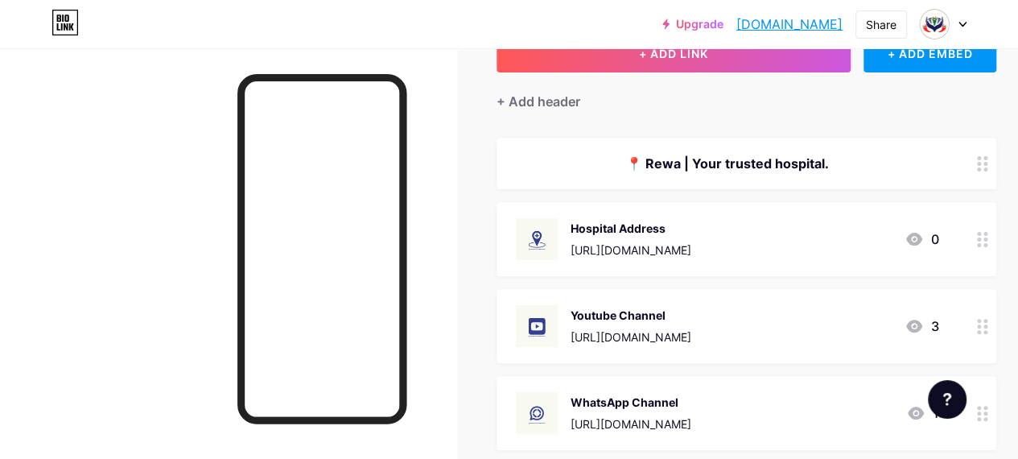
scroll to position [91, 0]
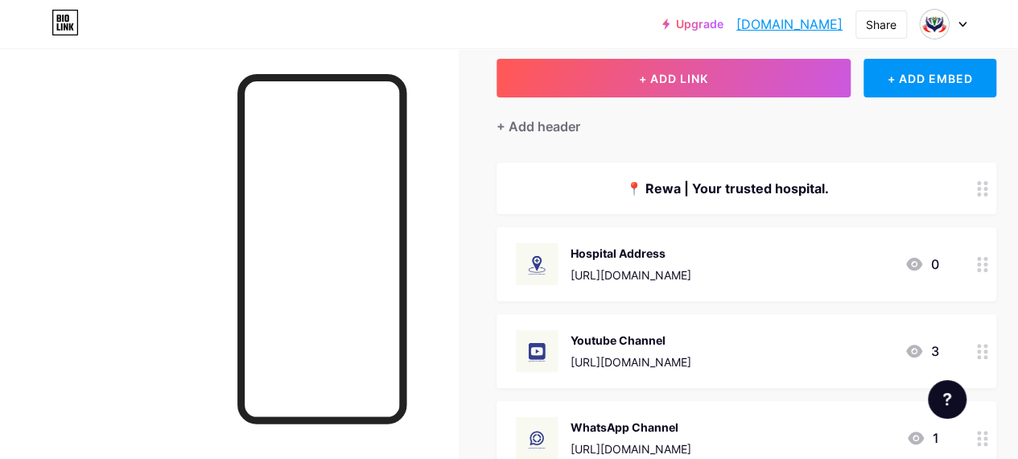
click at [652, 280] on div "[URL][DOMAIN_NAME]" at bounding box center [630, 274] width 121 height 17
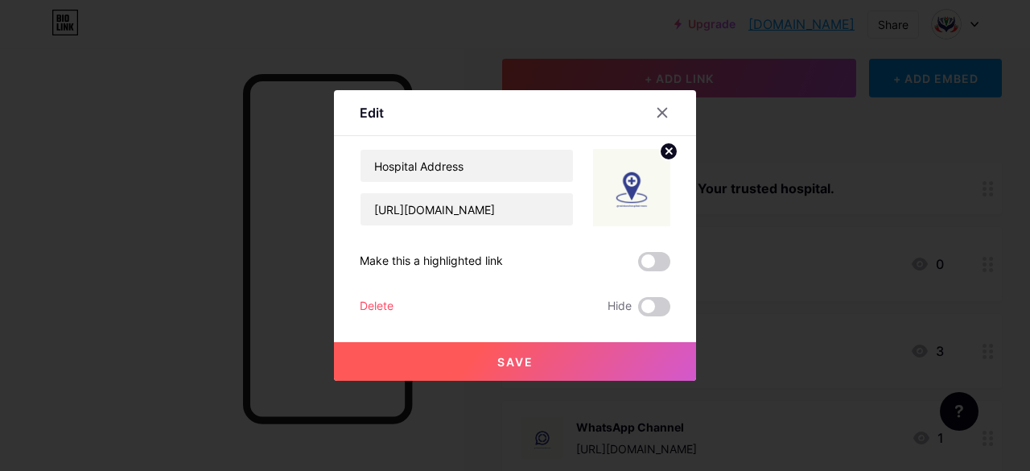
click at [671, 148] on icon at bounding box center [669, 151] width 6 height 6
click at [636, 187] on rect at bounding box center [640, 188] width 13 height 8
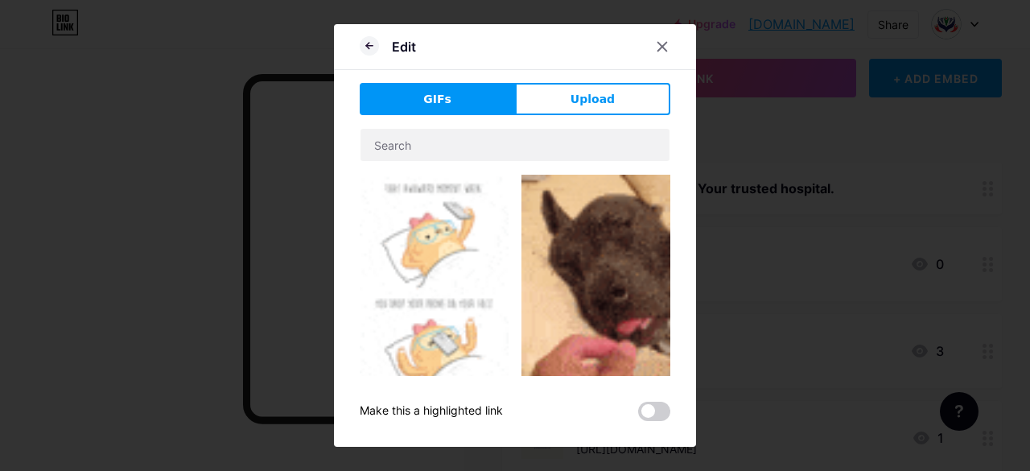
click at [608, 117] on div "GIFs Upload Content YouTube Play YouTube video without leaving your page. ADD V…" at bounding box center [515, 252] width 311 height 338
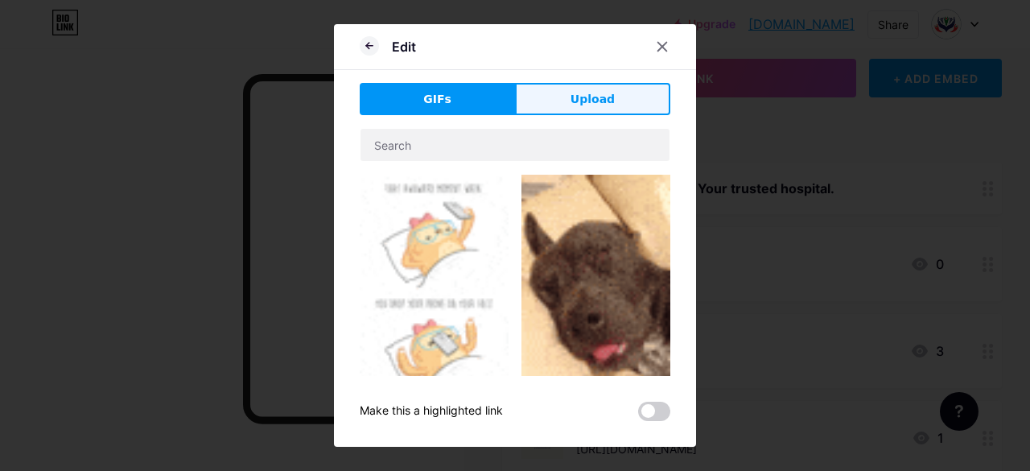
click at [605, 102] on span "Upload" at bounding box center [592, 99] width 44 height 17
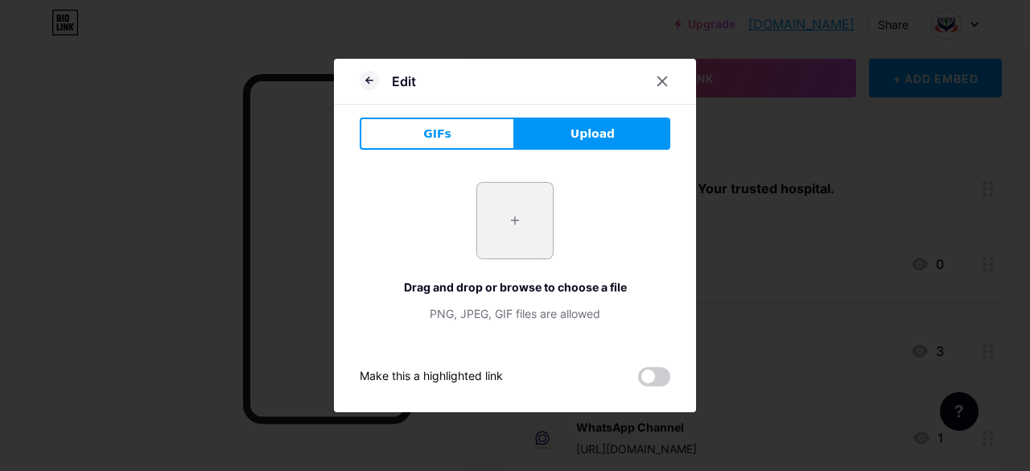
click at [506, 224] on input "file" at bounding box center [515, 221] width 76 height 76
type input "C:\fakepath\14.jpg"
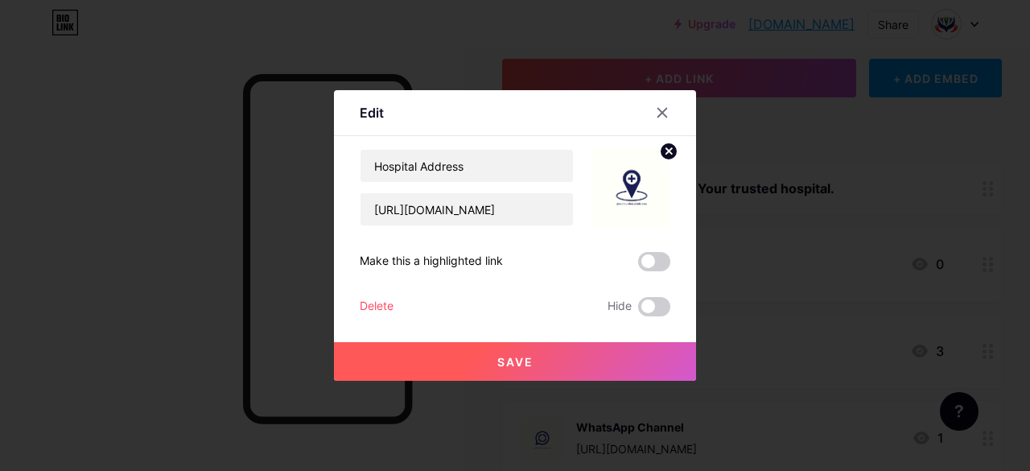
click at [563, 356] on button "Save" at bounding box center [515, 361] width 362 height 39
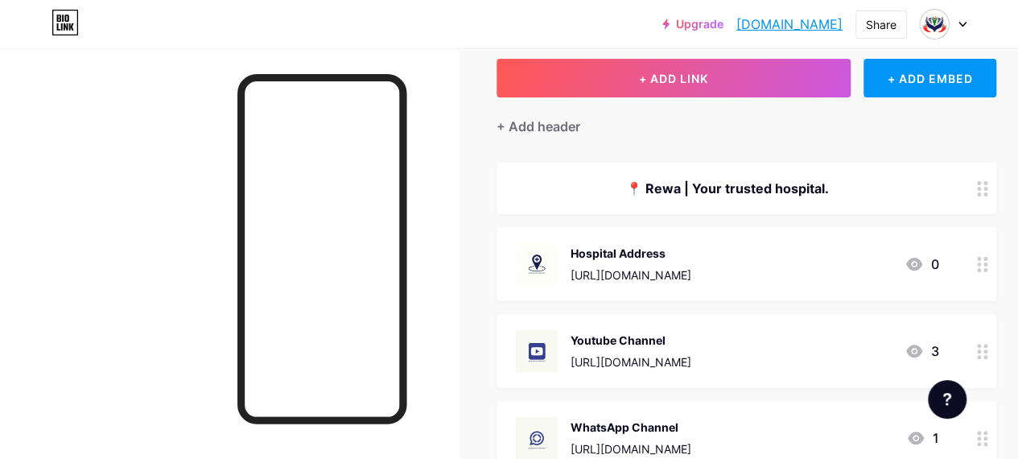
click at [639, 367] on div "[URL][DOMAIN_NAME]" at bounding box center [630, 361] width 121 height 17
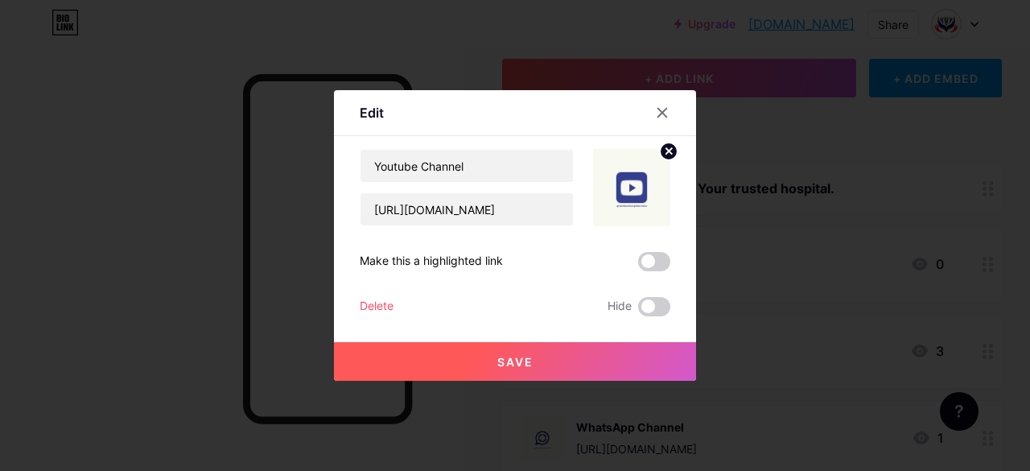
click at [669, 151] on icon at bounding box center [669, 151] width 6 height 6
click at [640, 187] on rect at bounding box center [640, 188] width 13 height 8
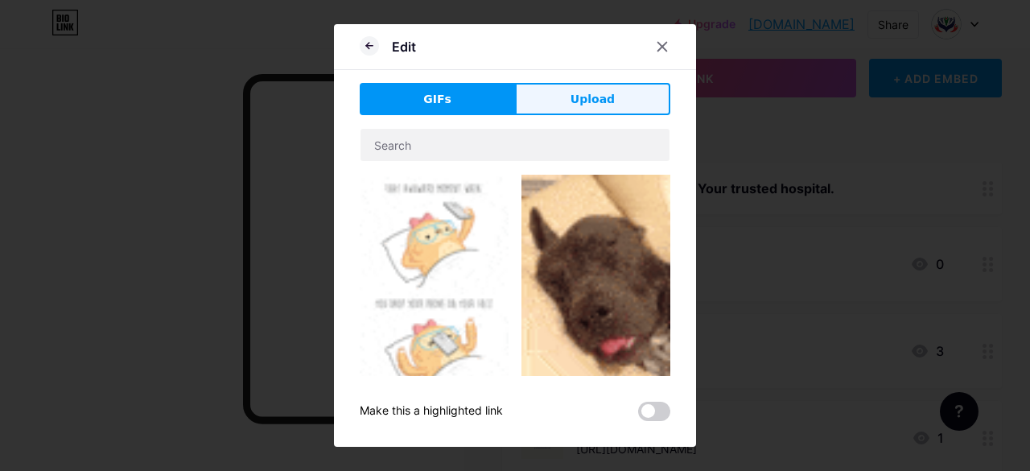
click at [607, 102] on span "Upload" at bounding box center [592, 99] width 44 height 17
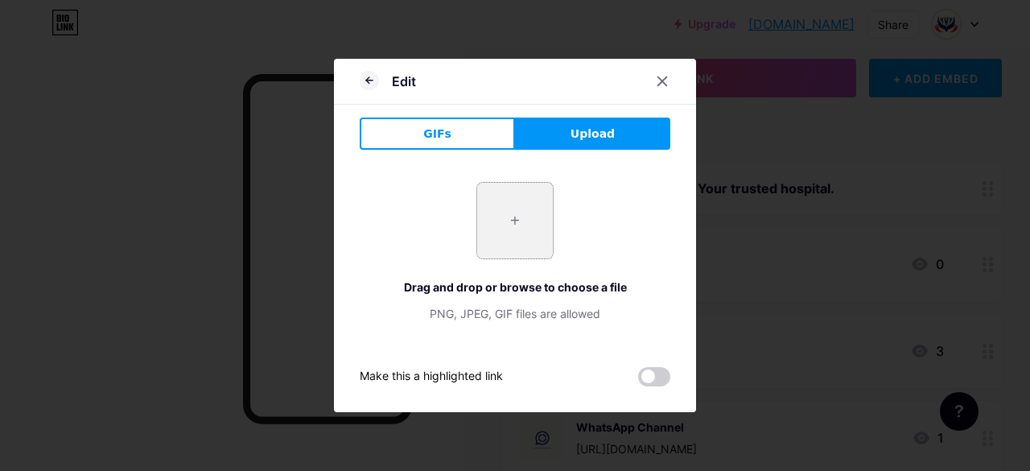
click at [509, 234] on input "file" at bounding box center [515, 221] width 76 height 76
type input "C:\fakepath\16.jpg"
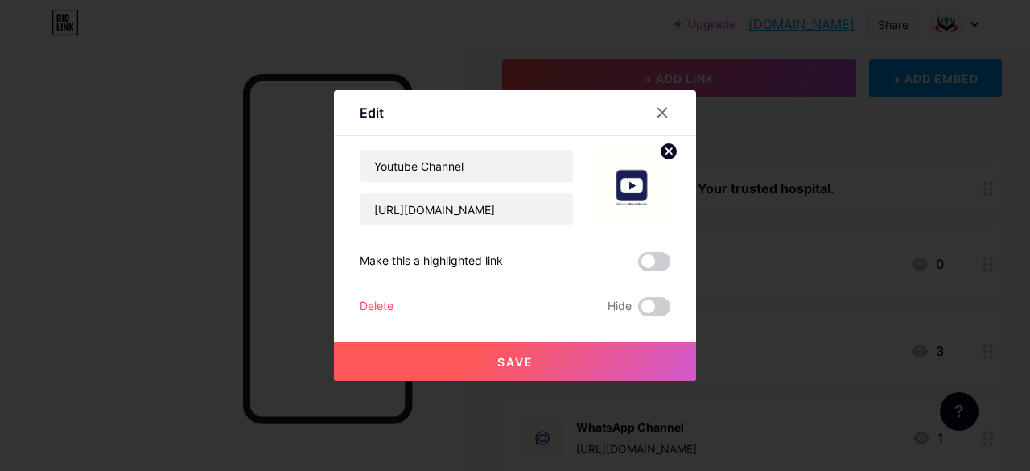
click at [536, 363] on button "Save" at bounding box center [515, 361] width 362 height 39
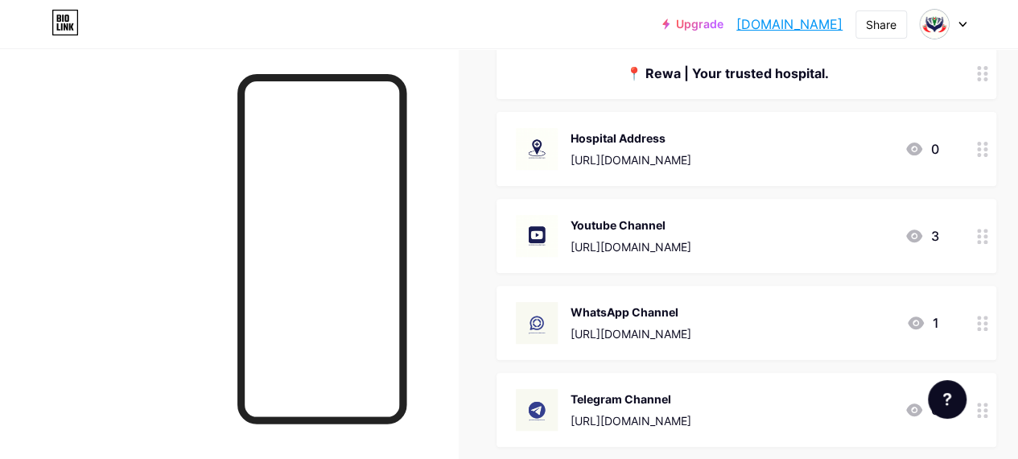
scroll to position [252, 0]
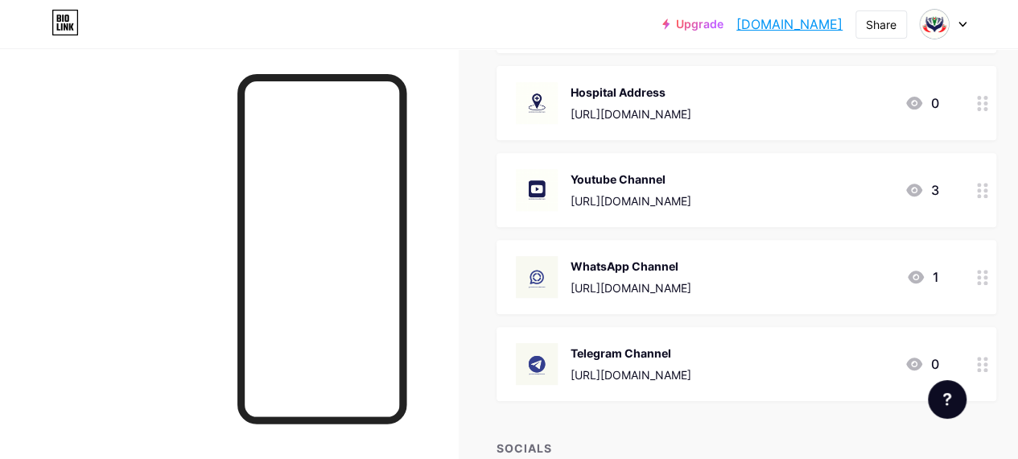
click at [636, 290] on div "[URL][DOMAIN_NAME]" at bounding box center [630, 287] width 121 height 17
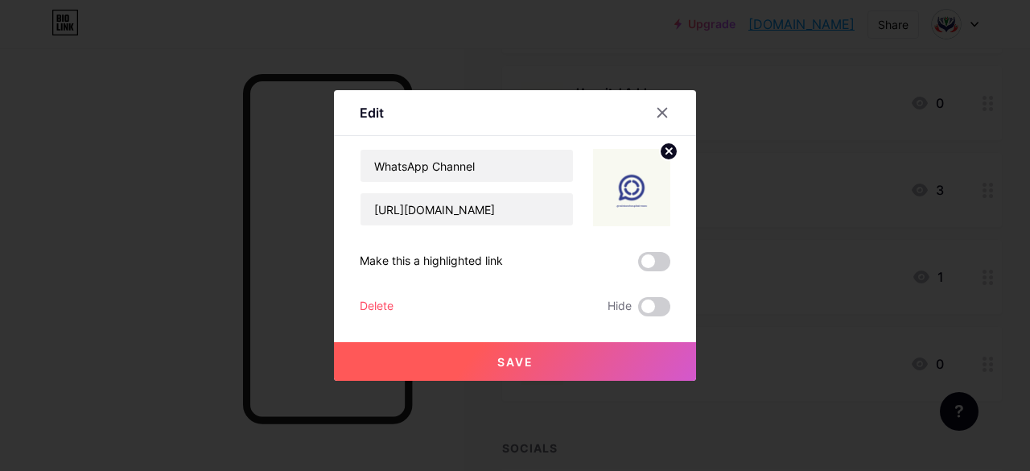
click at [668, 153] on circle at bounding box center [669, 151] width 18 height 18
click at [636, 187] on icon at bounding box center [638, 188] width 4 height 4
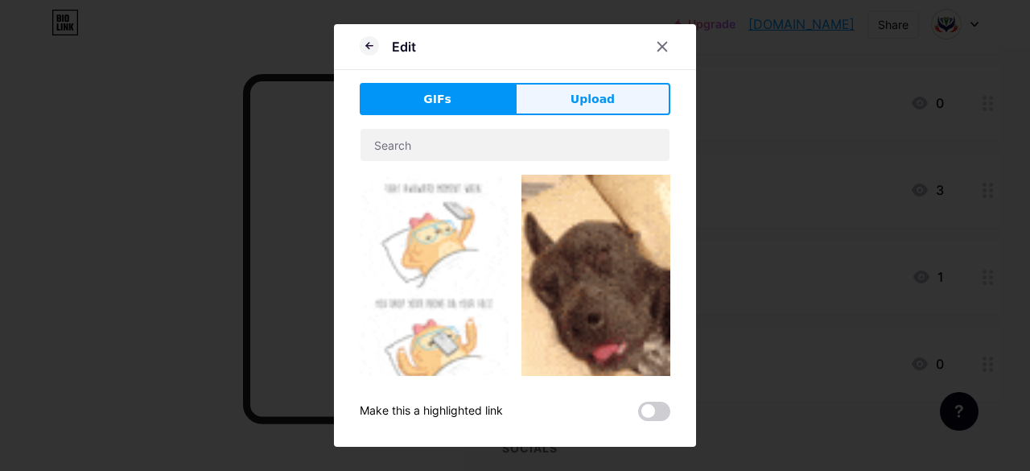
click at [621, 96] on button "Upload" at bounding box center [592, 99] width 155 height 32
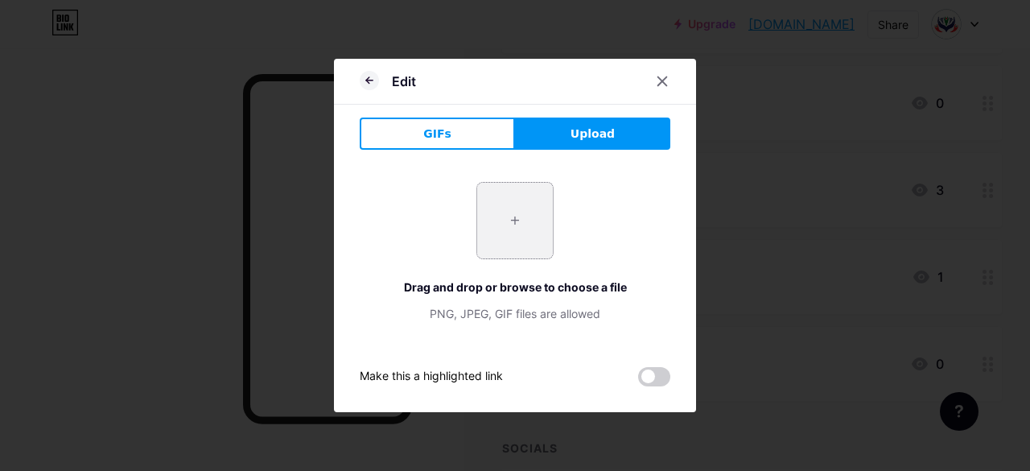
click at [517, 221] on input "file" at bounding box center [515, 221] width 76 height 76
type input "C:\fakepath\17.jpg"
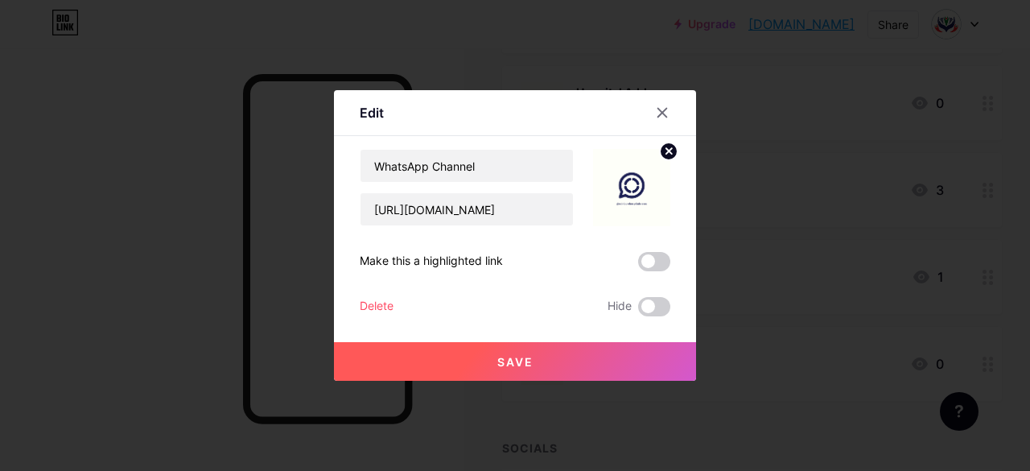
click at [545, 363] on button "Save" at bounding box center [515, 361] width 362 height 39
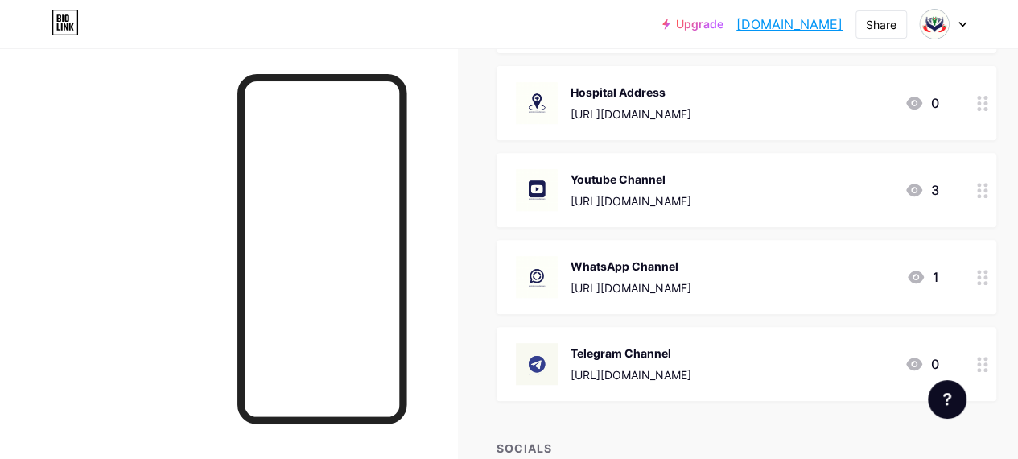
click at [621, 362] on div "Telegram Channel [URL][DOMAIN_NAME]" at bounding box center [630, 364] width 121 height 42
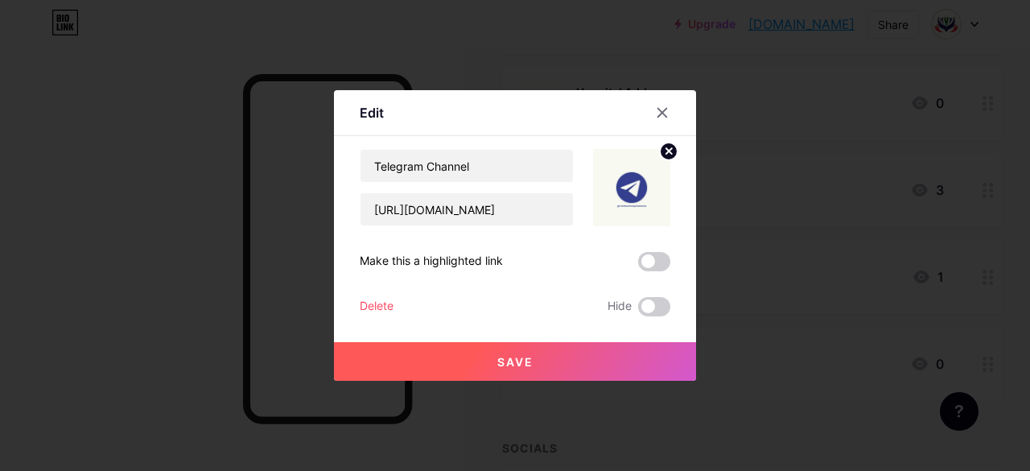
click at [666, 153] on icon at bounding box center [669, 151] width 6 height 6
click at [630, 191] on icon at bounding box center [631, 178] width 32 height 30
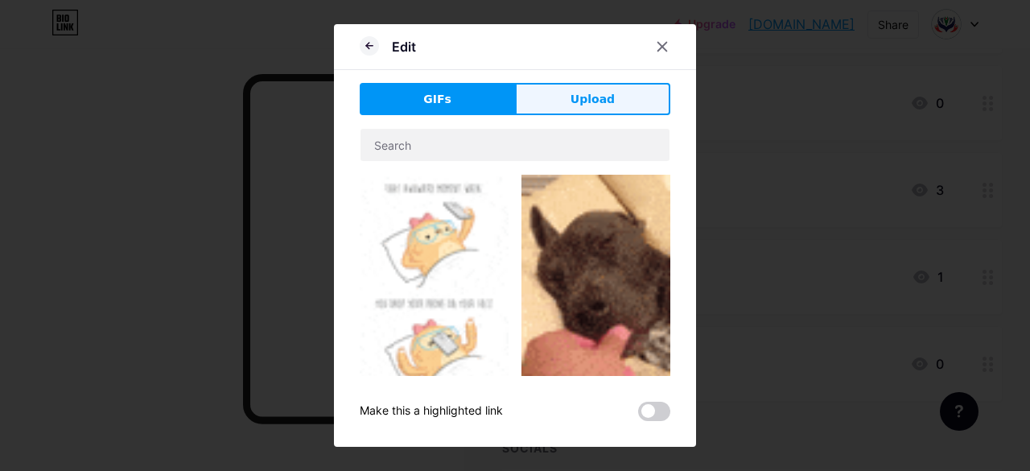
click at [612, 112] on button "Upload" at bounding box center [592, 99] width 155 height 32
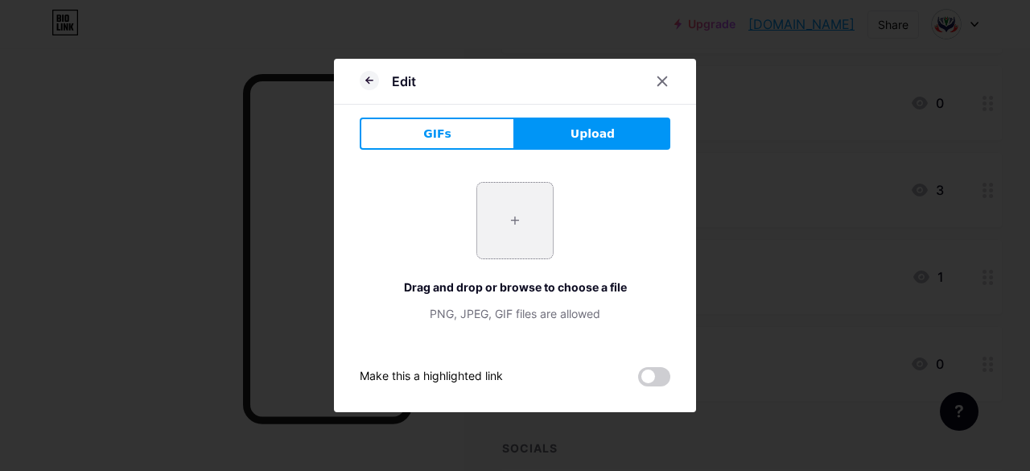
click at [524, 221] on input "file" at bounding box center [515, 221] width 76 height 76
type input "C:\fakepath\15.jpg"
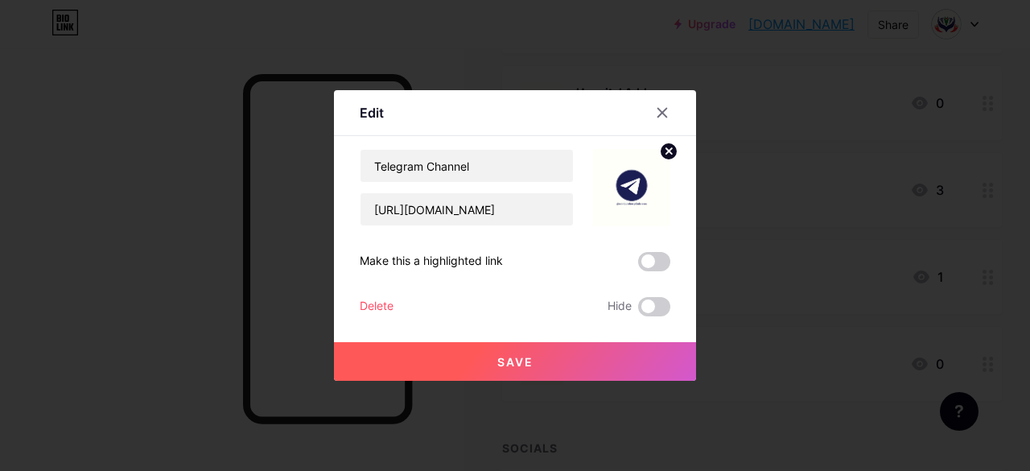
click at [537, 360] on button "Save" at bounding box center [515, 361] width 362 height 39
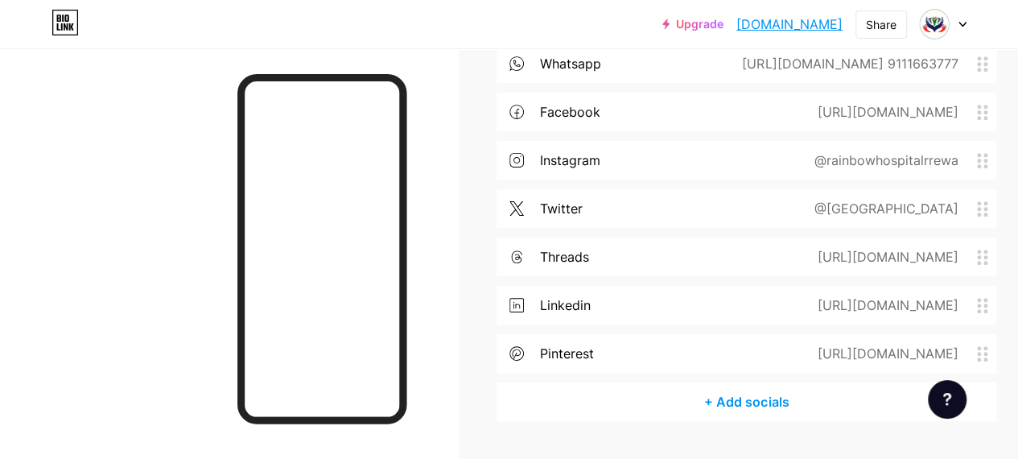
scroll to position [815, 0]
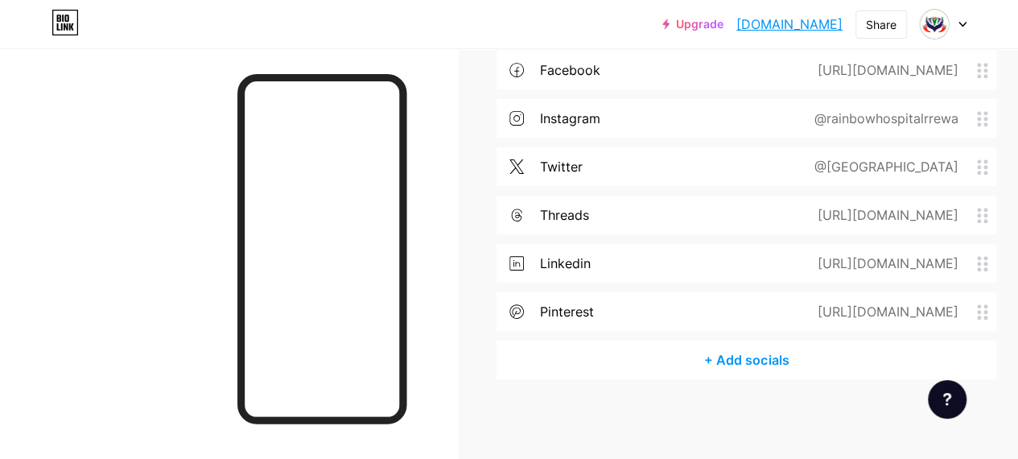
click at [728, 356] on div "+ Add socials" at bounding box center [746, 359] width 500 height 39
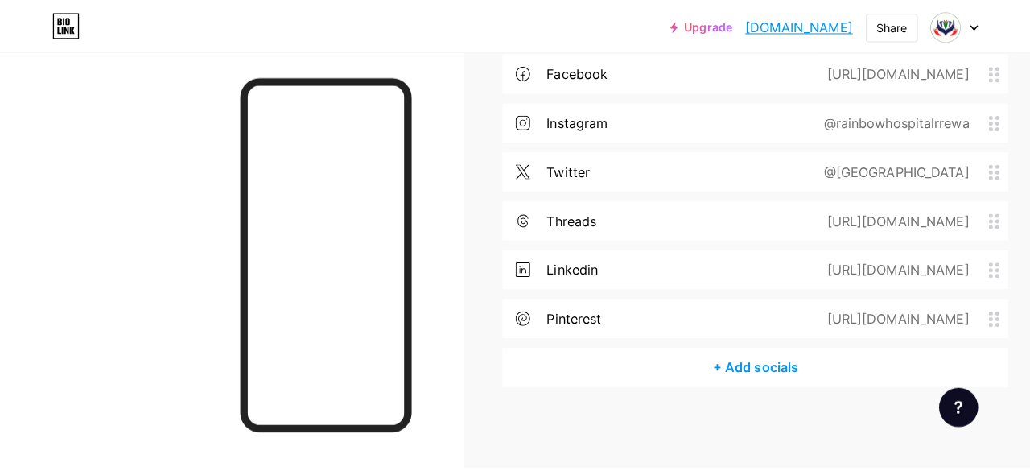
scroll to position [803, 0]
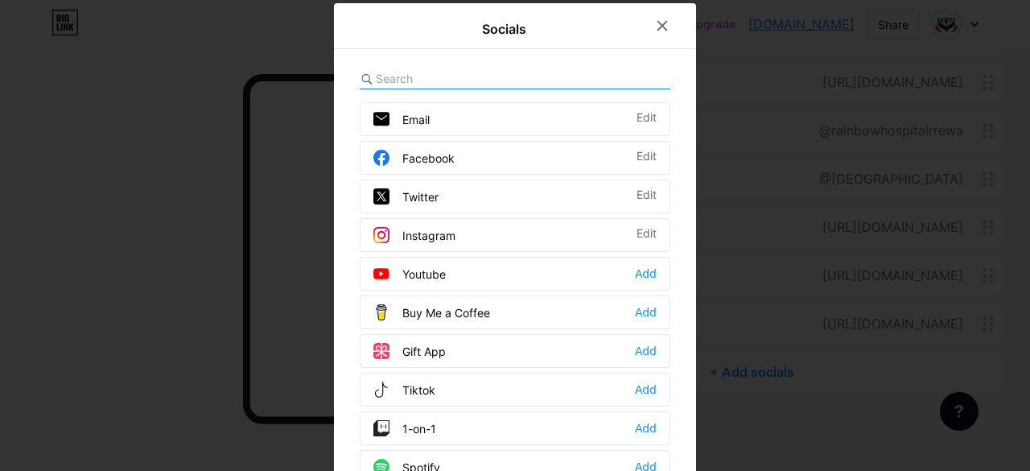
click at [484, 82] on input "text" at bounding box center [465, 78] width 178 height 17
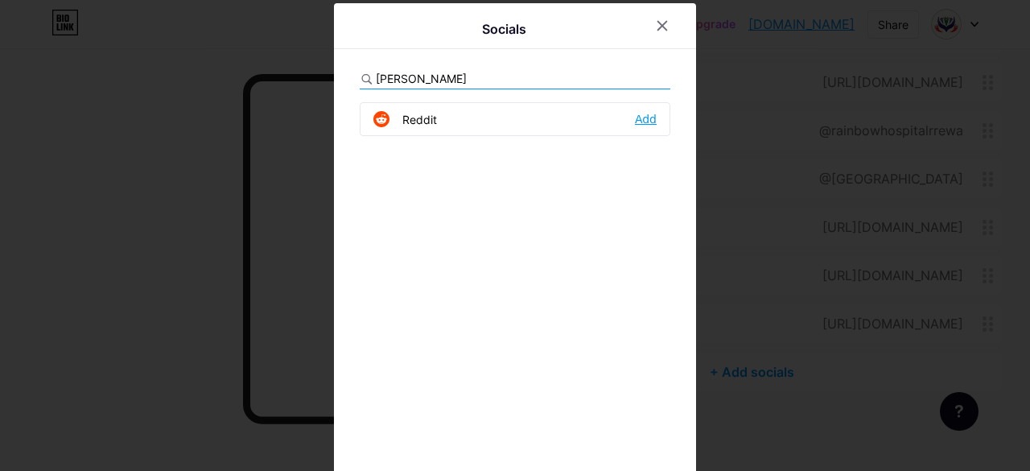
type input "[PERSON_NAME]"
click at [639, 121] on div "Add" at bounding box center [646, 119] width 22 height 16
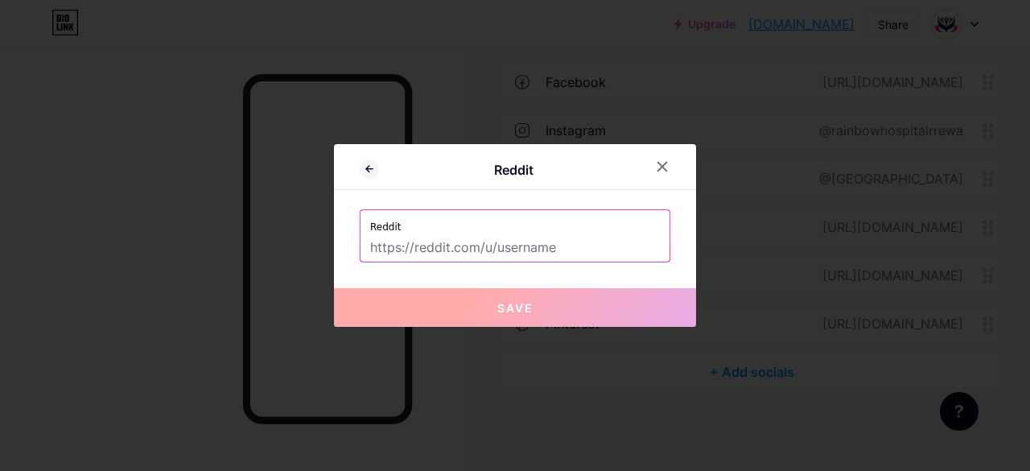
click at [482, 247] on input "text" at bounding box center [515, 247] width 290 height 27
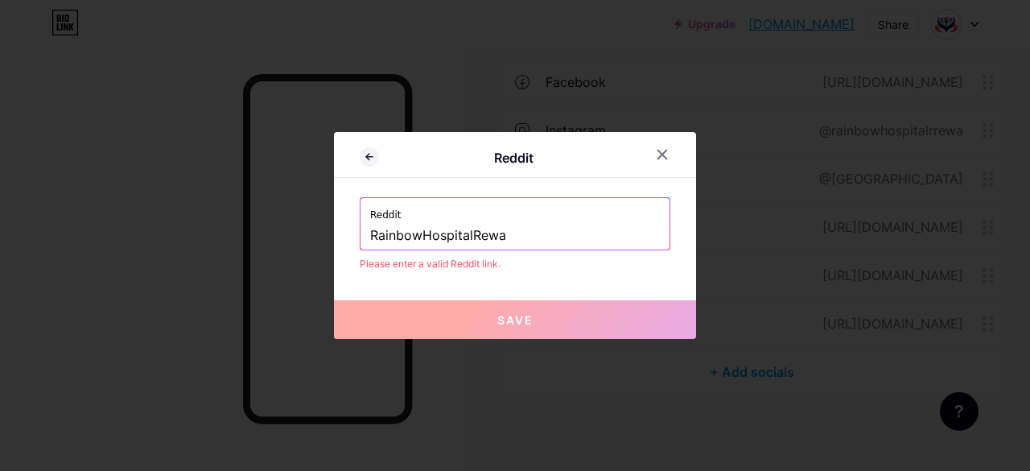
click at [371, 236] on input "RainbowHospitalRewa" at bounding box center [515, 235] width 290 height 27
click at [553, 234] on input "r/RainbowHospitalRewa" at bounding box center [515, 235] width 290 height 27
click at [529, 237] on input "r/RainbowHospitalRewa" at bounding box center [515, 235] width 290 height 27
type input "r"
click at [510, 229] on input "text" at bounding box center [515, 235] width 290 height 27
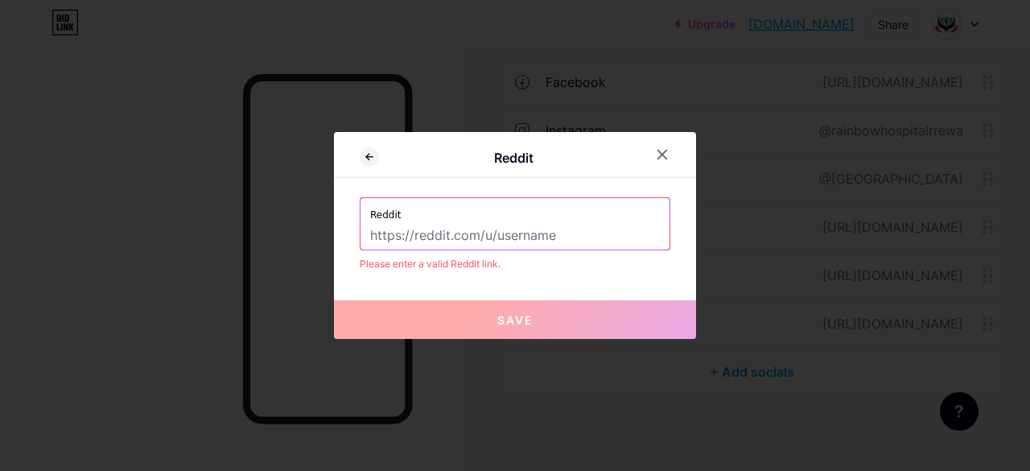
paste input "[URL][DOMAIN_NAME]"
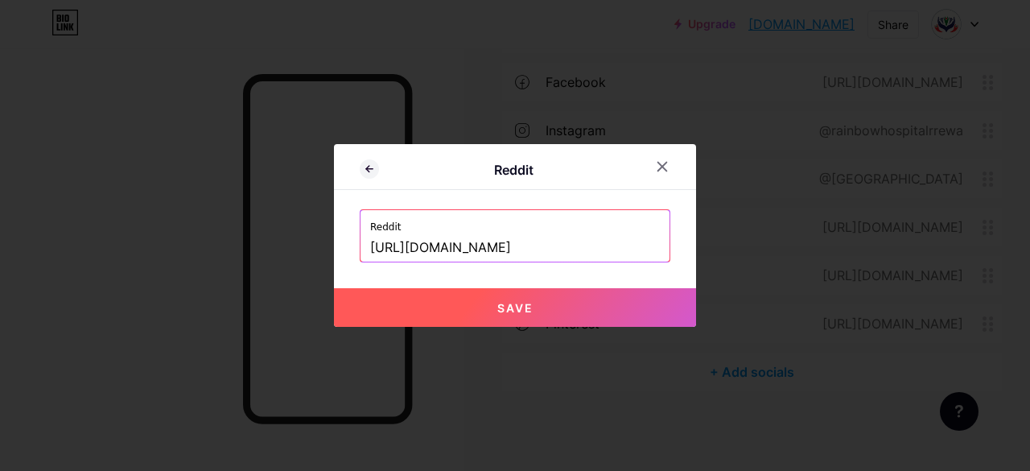
scroll to position [0, 2]
type input "[URL][DOMAIN_NAME]"
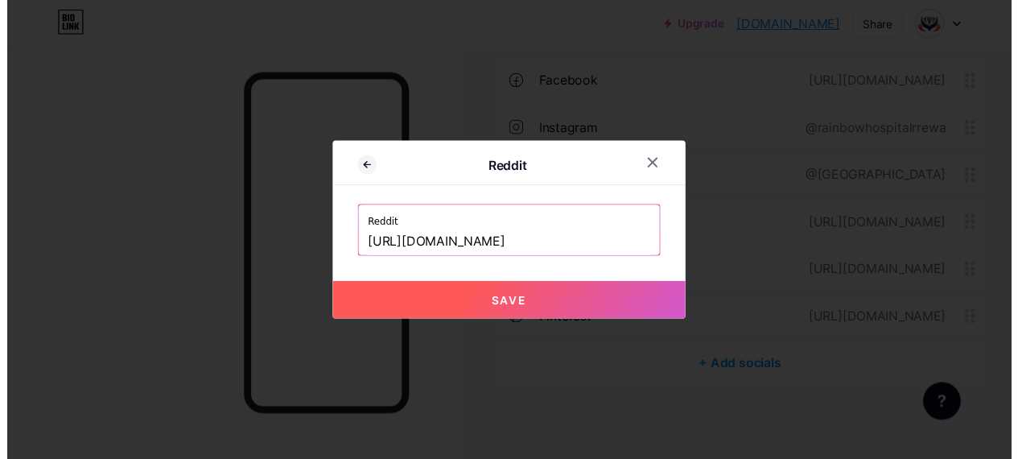
scroll to position [0, 0]
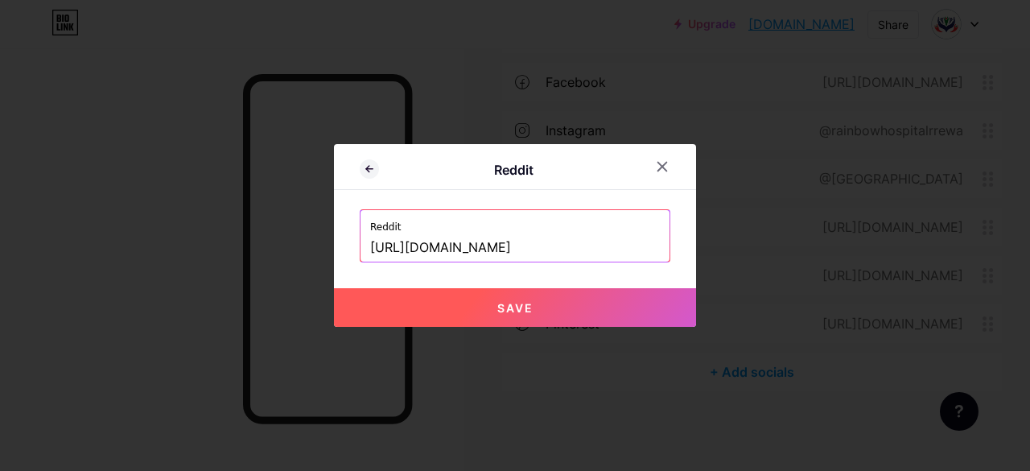
click at [507, 304] on span "Save" at bounding box center [515, 308] width 36 height 14
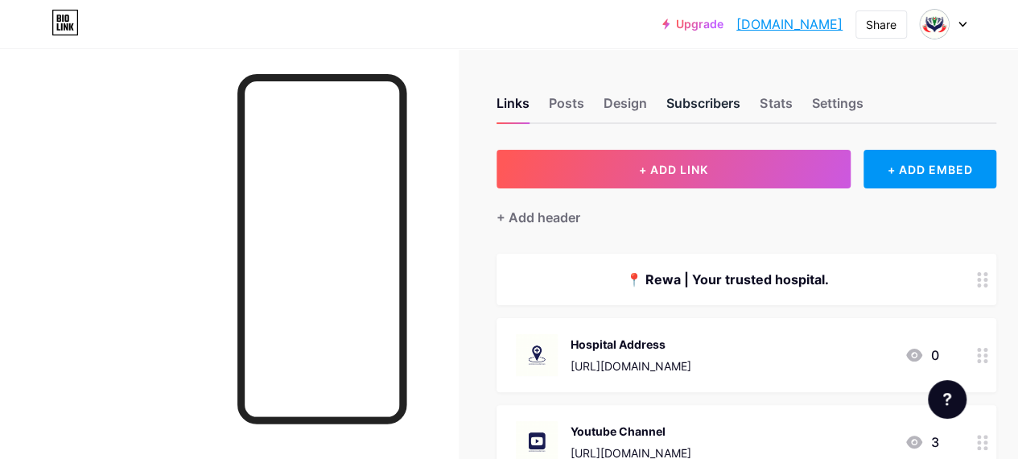
click at [703, 102] on div "Subscribers" at bounding box center [703, 107] width 74 height 29
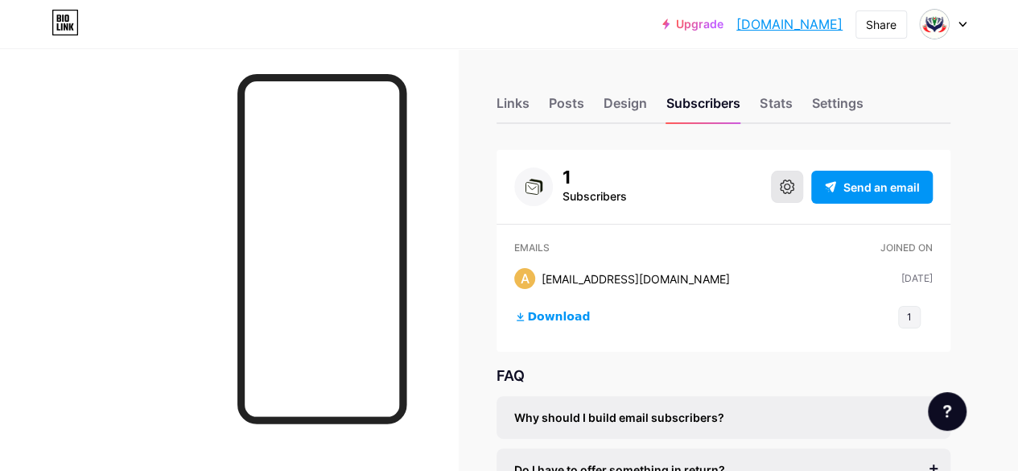
click at [795, 193] on button at bounding box center [787, 187] width 32 height 32
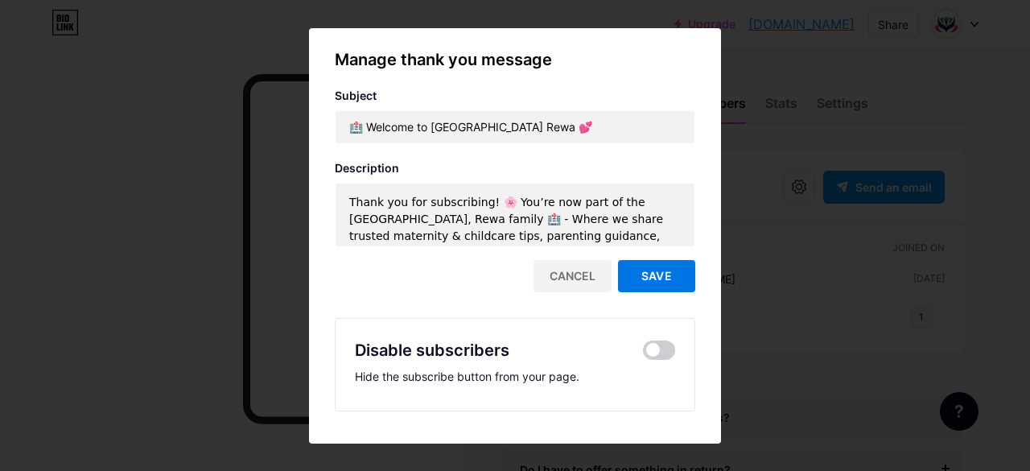
click at [640, 282] on button "Save" at bounding box center [656, 276] width 77 height 32
